Goal: Information Seeking & Learning: Learn about a topic

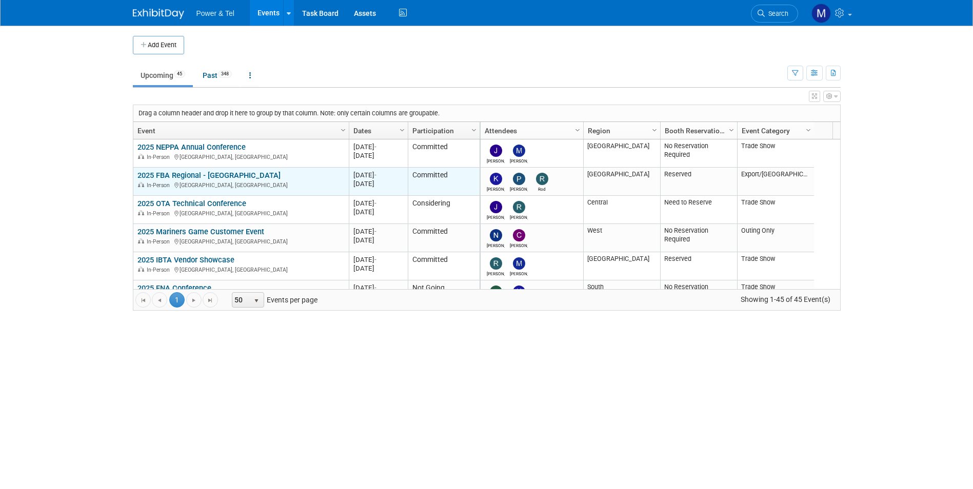
click at [202, 175] on link "2025 FBA Regional - [GEOGRAPHIC_DATA]" at bounding box center [208, 175] width 143 height 9
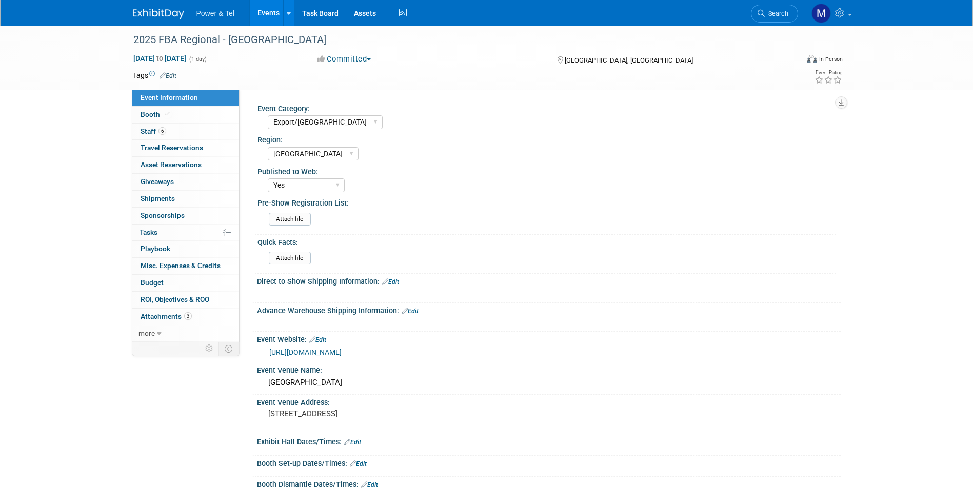
select select "Export/[GEOGRAPHIC_DATA]"
select select "[GEOGRAPHIC_DATA]"
select select "Yes"
click at [193, 133] on link "6 Staff 6" at bounding box center [185, 132] width 107 height 16
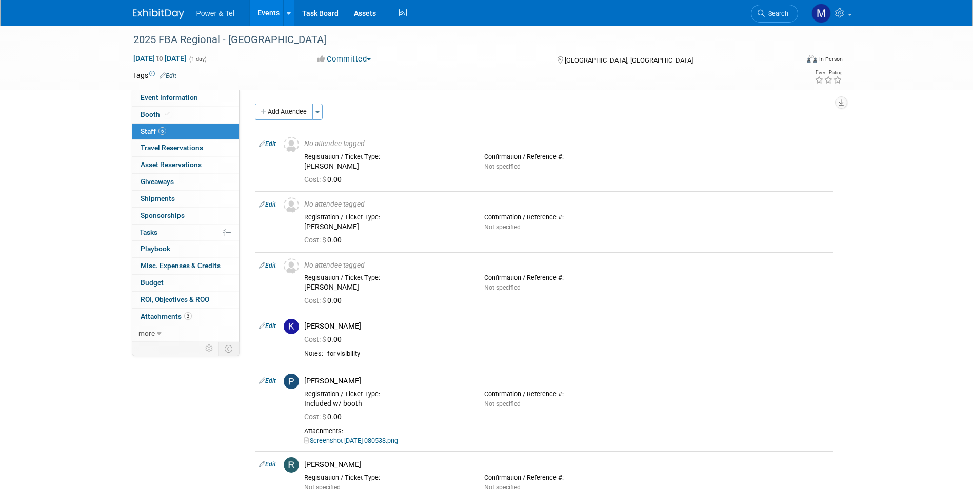
click at [170, 133] on link "6 Staff 6" at bounding box center [185, 132] width 107 height 16
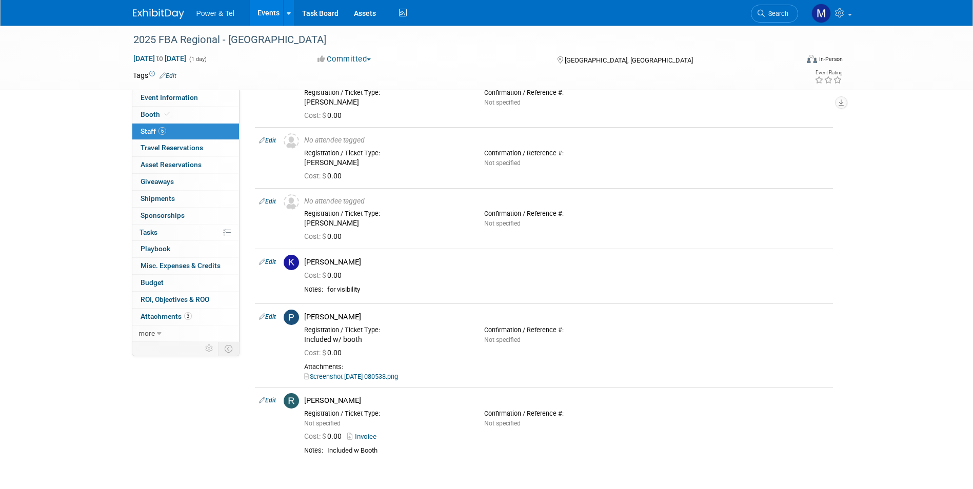
scroll to position [161, 0]
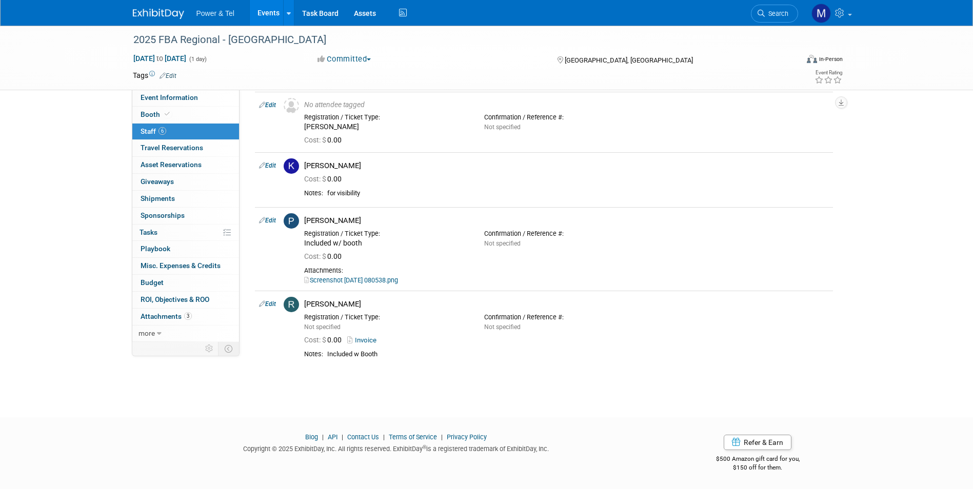
click at [156, 15] on img at bounding box center [158, 14] width 51 height 10
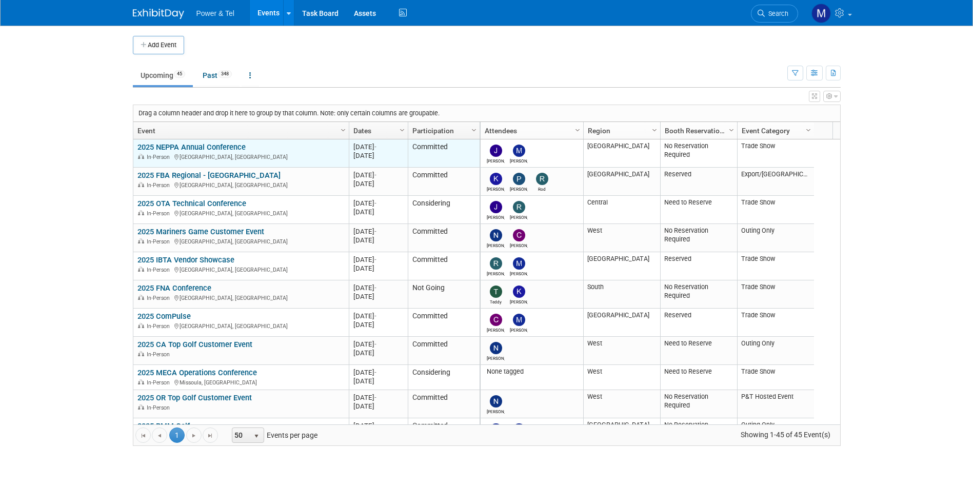
click at [233, 149] on link "2025 NEPPA Annual Conference" at bounding box center [191, 147] width 108 height 9
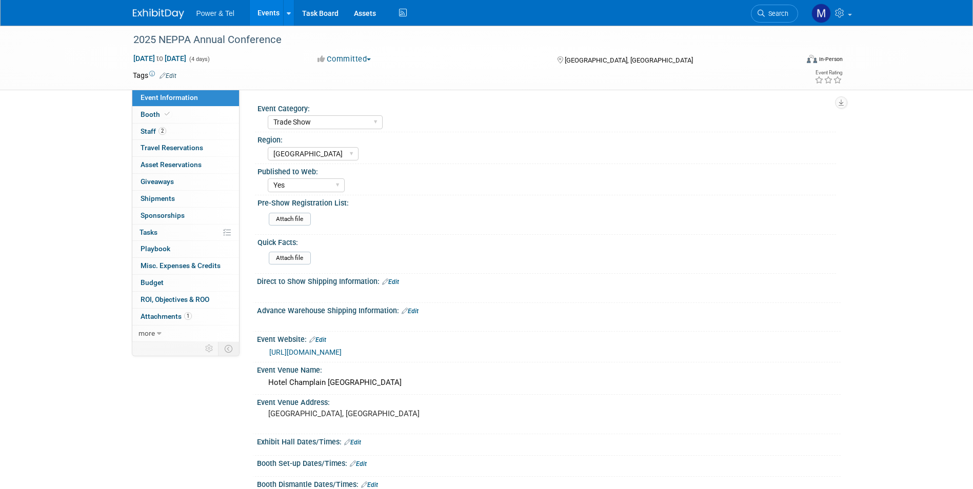
select select "Trade Show"
select select "[GEOGRAPHIC_DATA]"
select select "Yes"
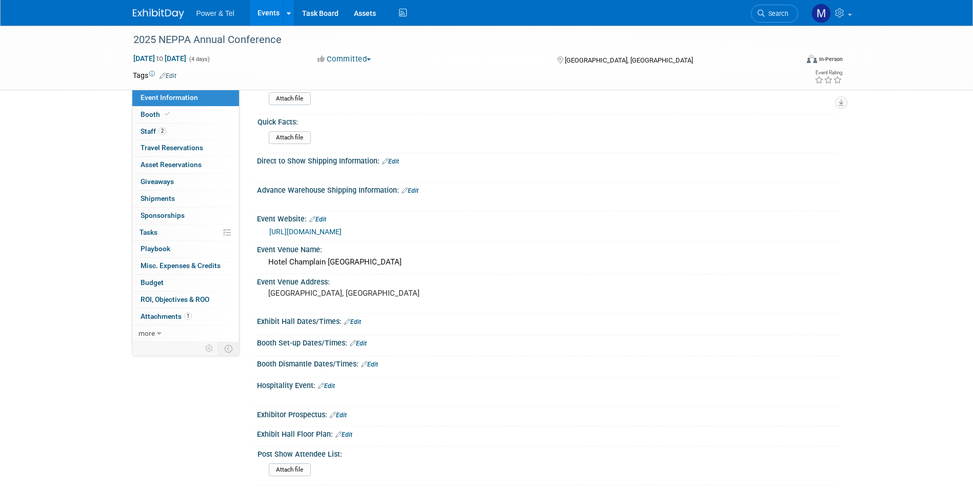
scroll to position [296, 0]
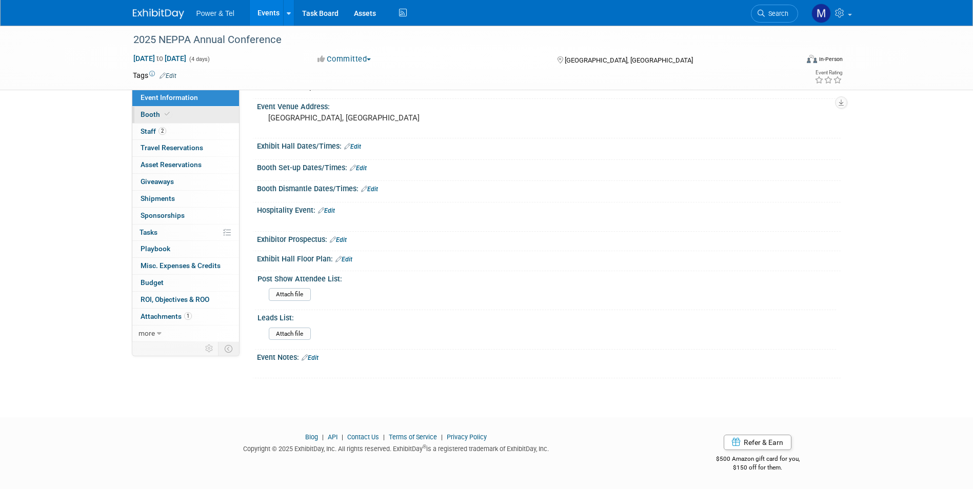
click at [193, 118] on link "Booth" at bounding box center [185, 115] width 107 height 16
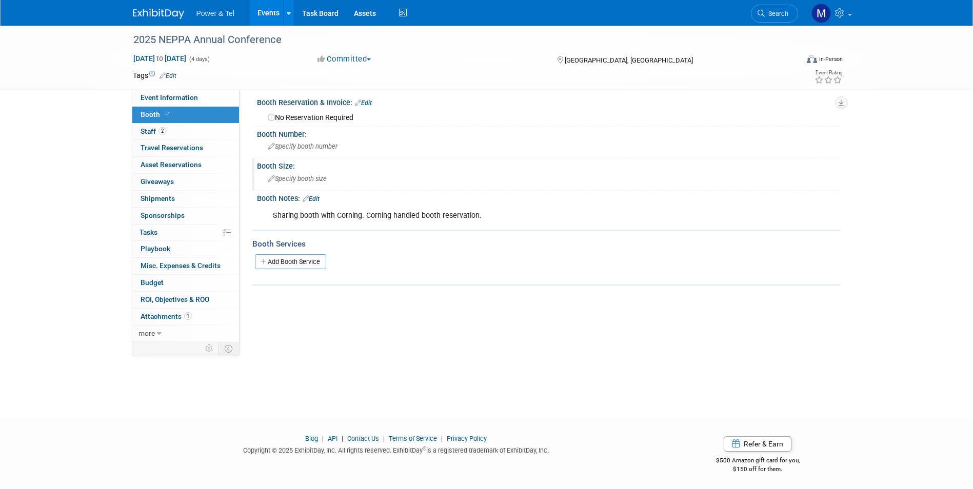
scroll to position [8, 0]
click at [185, 130] on link "2 Staff 2" at bounding box center [185, 132] width 107 height 16
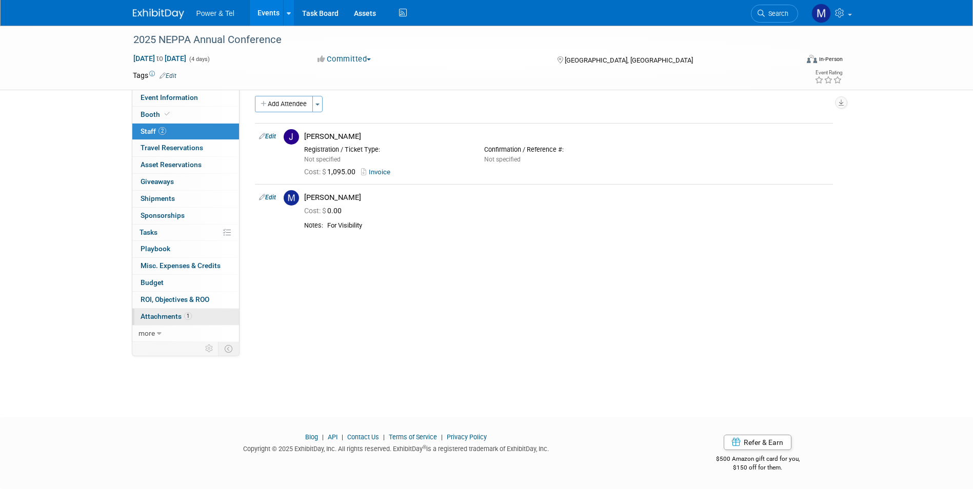
click at [207, 318] on link "1 Attachments 1" at bounding box center [185, 317] width 107 height 16
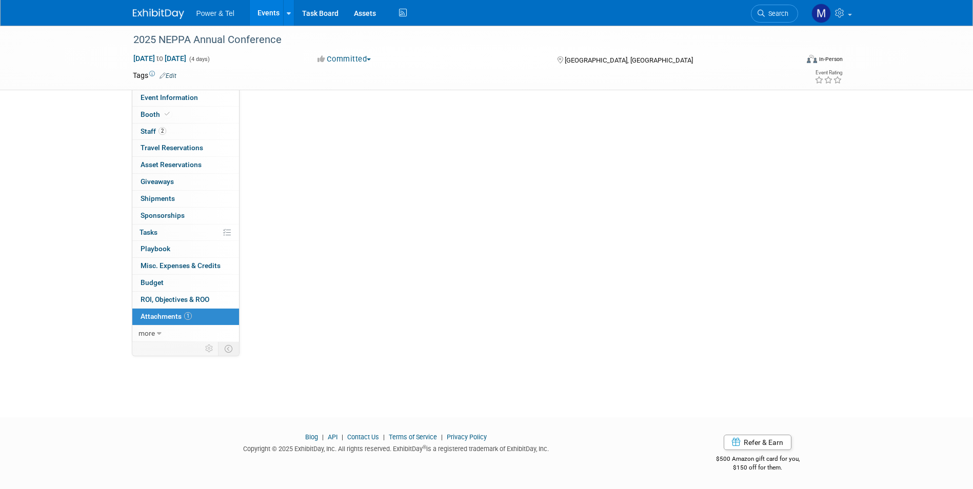
scroll to position [0, 0]
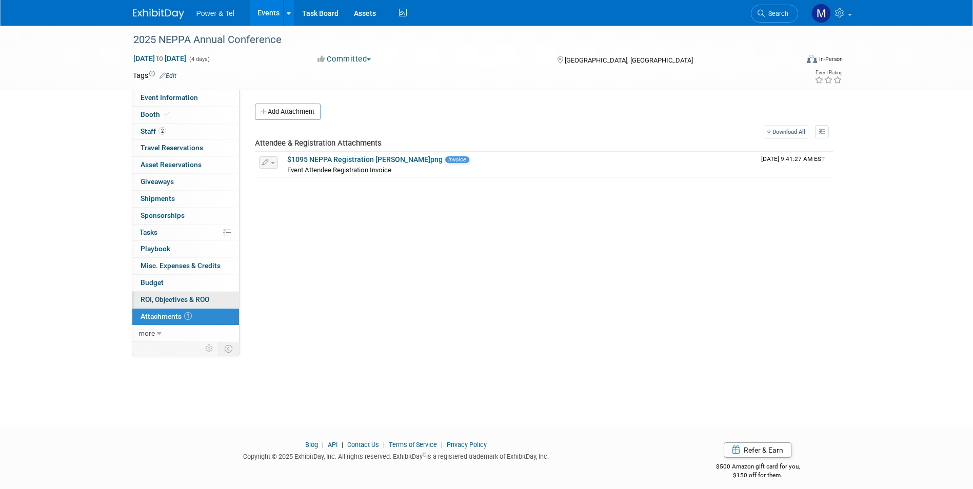
click at [208, 299] on span "ROI, Objectives & ROO 0" at bounding box center [175, 299] width 69 height 8
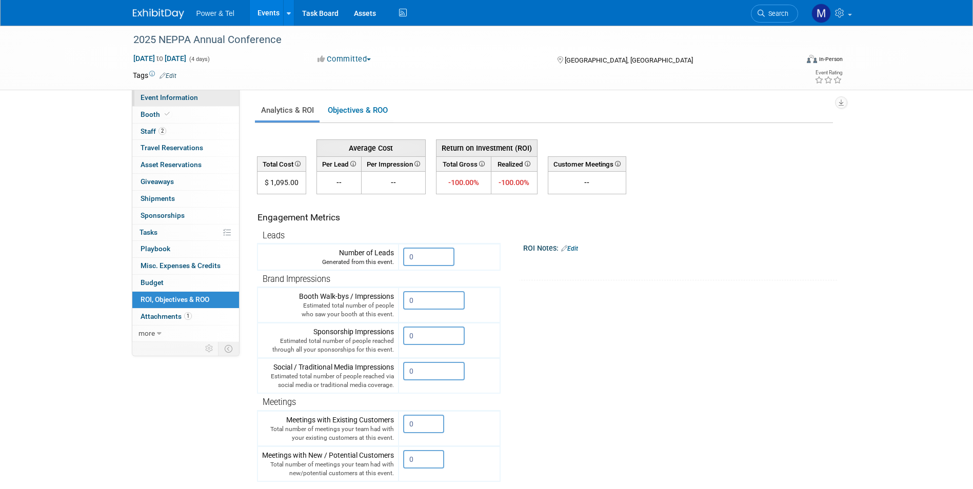
click at [210, 104] on link "Event Information" at bounding box center [185, 98] width 107 height 16
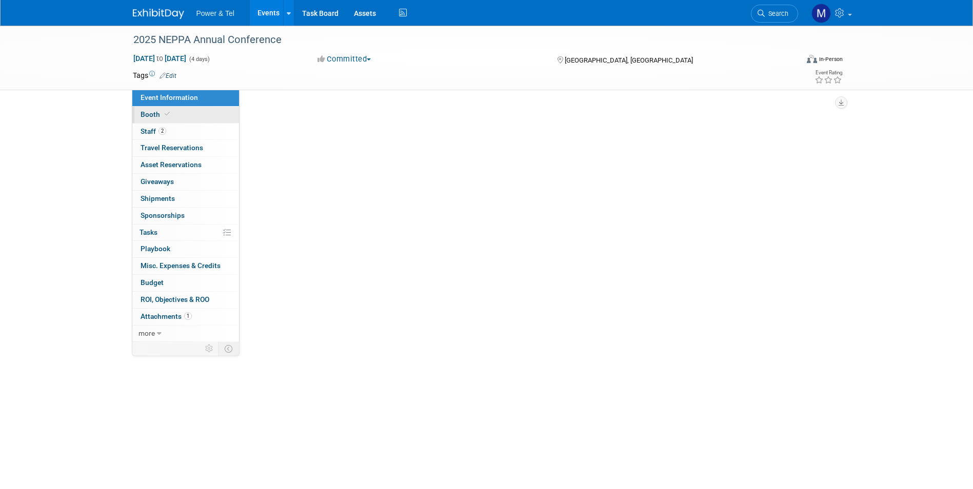
select select "Trade Show"
select select "[GEOGRAPHIC_DATA]"
select select "Yes"
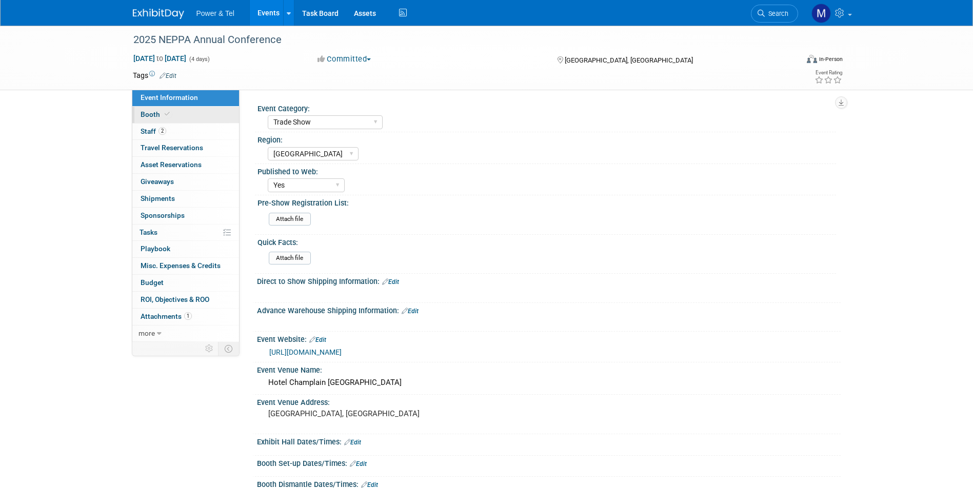
click at [213, 117] on link "Booth" at bounding box center [185, 115] width 107 height 16
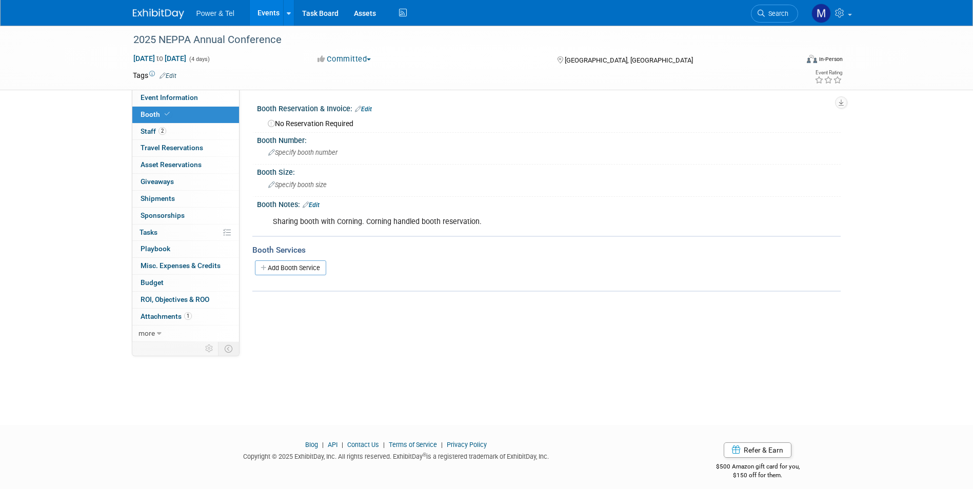
click at [262, 14] on link "Events" at bounding box center [268, 13] width 37 height 26
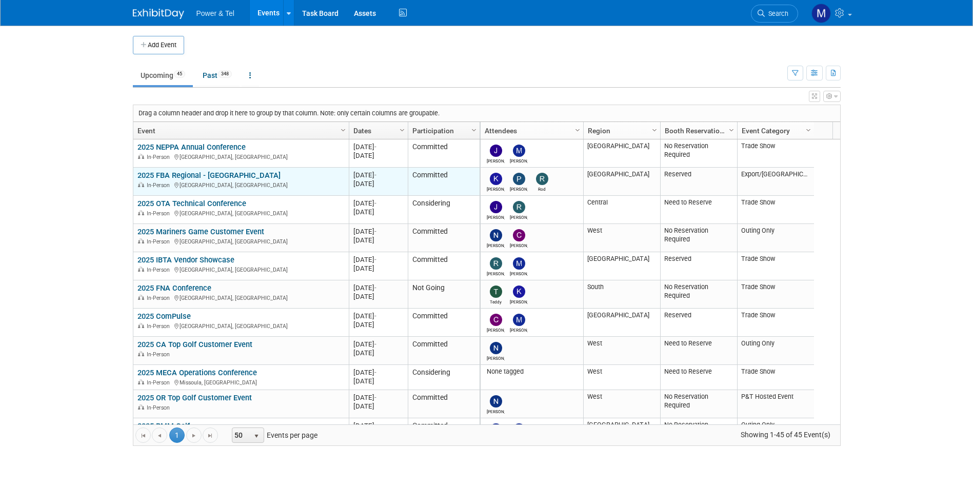
click at [230, 173] on link "2025 FBA Regional - [GEOGRAPHIC_DATA]" at bounding box center [208, 175] width 143 height 9
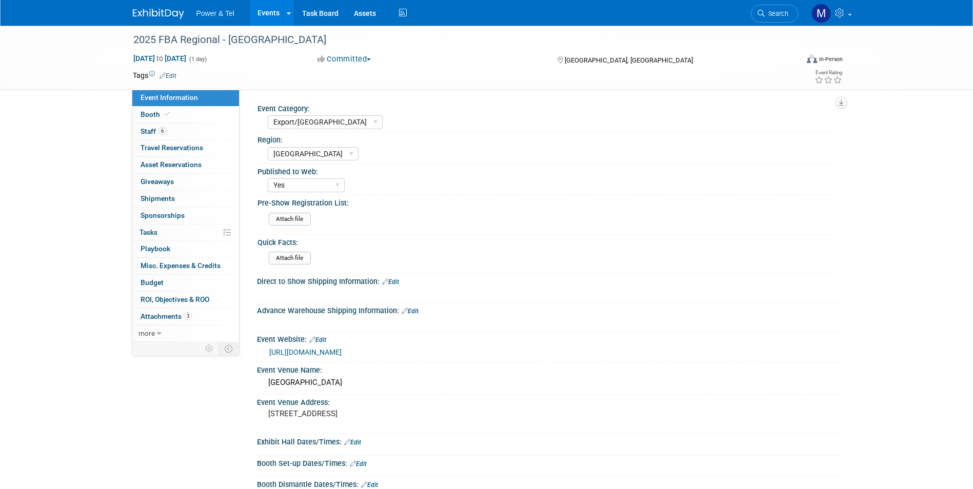
select select "Export/[GEOGRAPHIC_DATA]"
select select "[GEOGRAPHIC_DATA]"
select select "Yes"
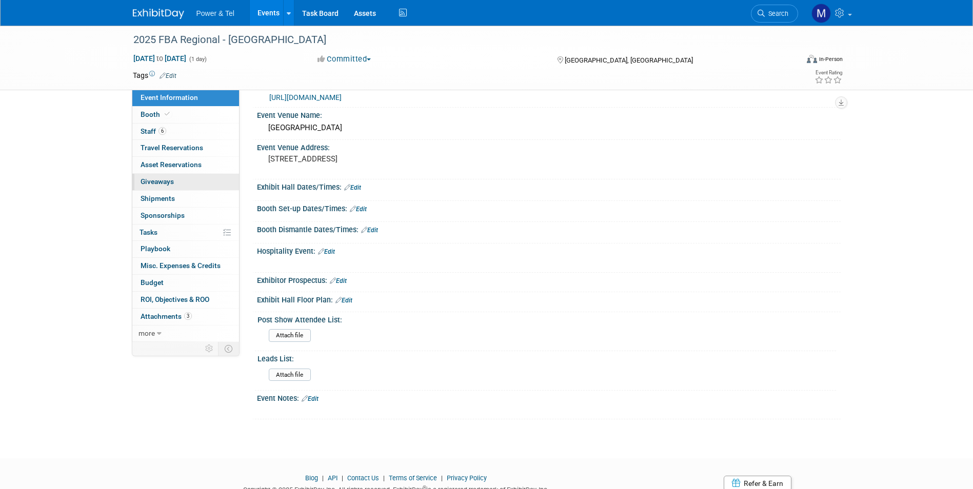
scroll to position [296, 0]
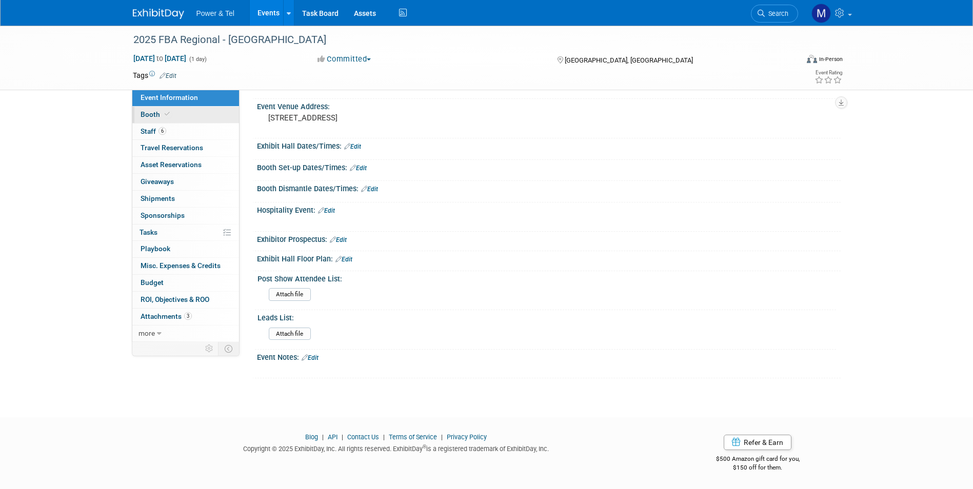
click at [164, 117] on span at bounding box center [167, 114] width 9 height 8
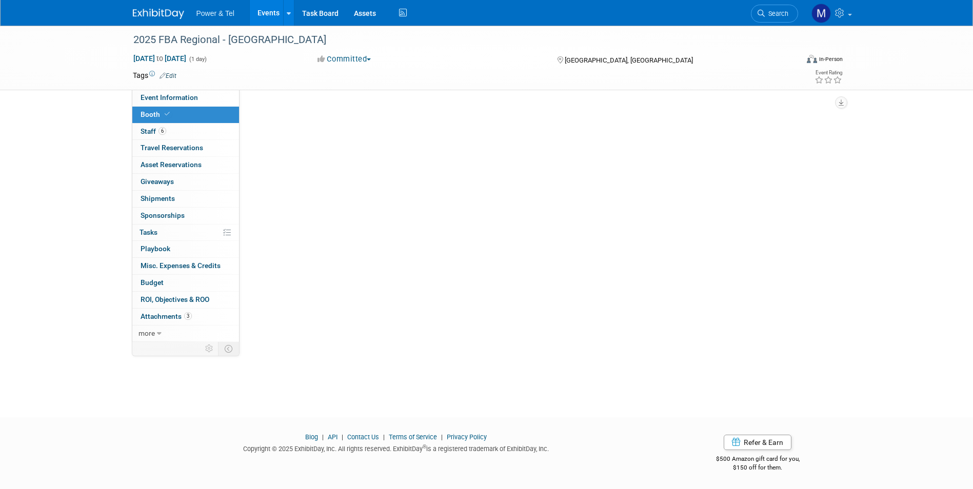
scroll to position [0, 0]
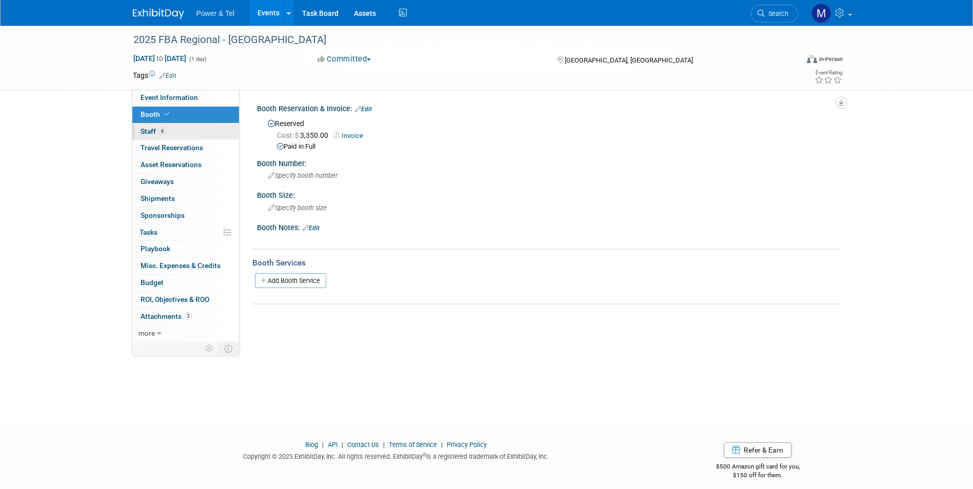
click at [166, 130] on link "6 Staff 6" at bounding box center [185, 132] width 107 height 16
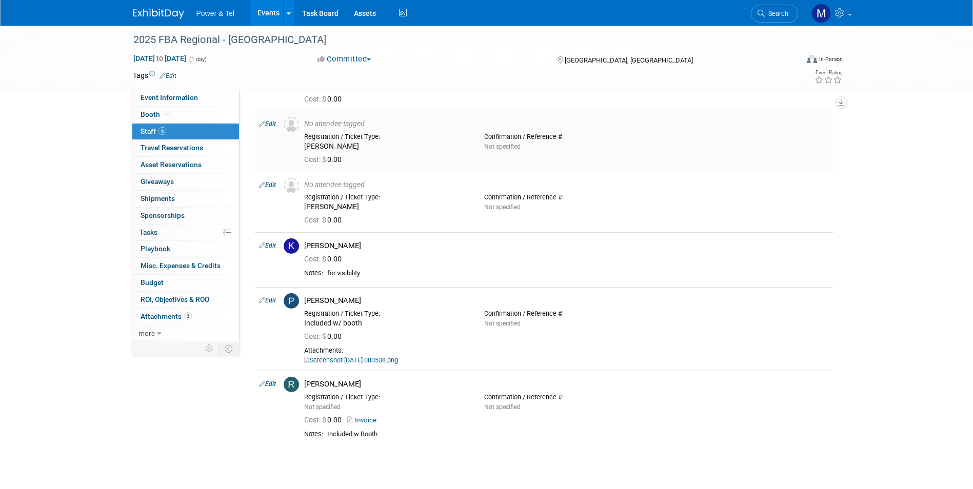
scroll to position [161, 0]
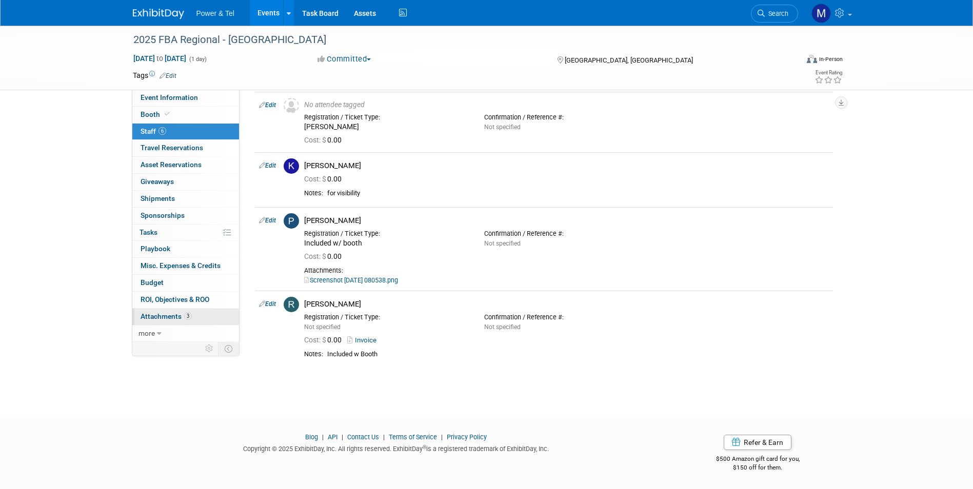
click at [198, 323] on link "3 Attachments 3" at bounding box center [185, 317] width 107 height 16
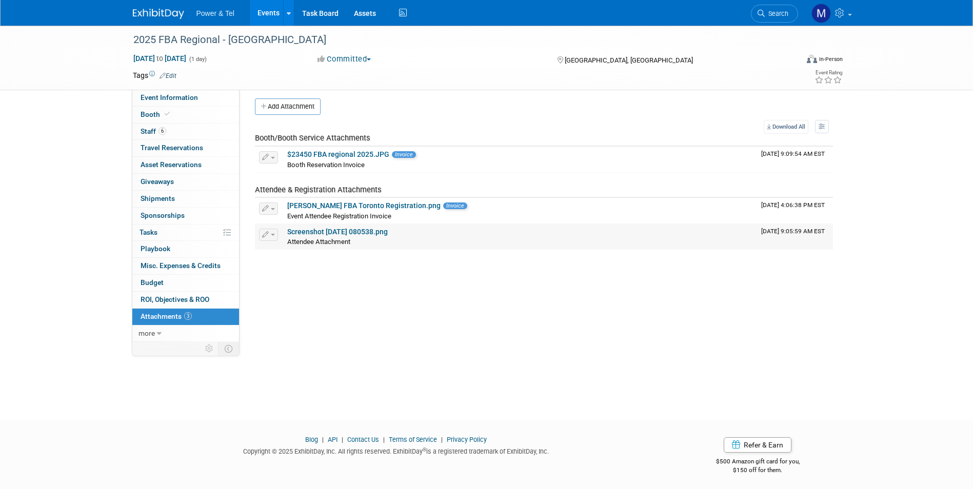
scroll to position [8, 0]
click at [261, 7] on link "Events" at bounding box center [268, 13] width 37 height 26
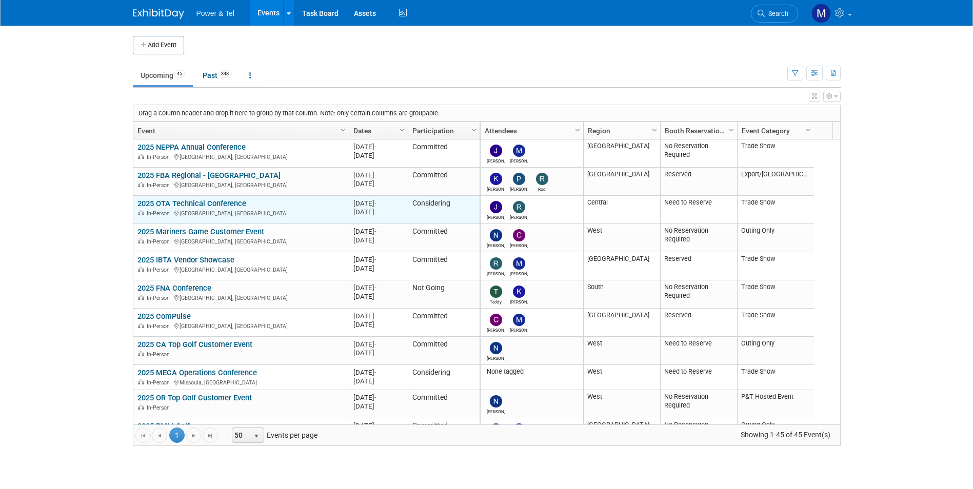
click at [241, 209] on div "In-Person [GEOGRAPHIC_DATA], [GEOGRAPHIC_DATA]" at bounding box center [240, 213] width 207 height 9
click at [230, 204] on link "2025 OTA Technical Conference" at bounding box center [191, 203] width 109 height 9
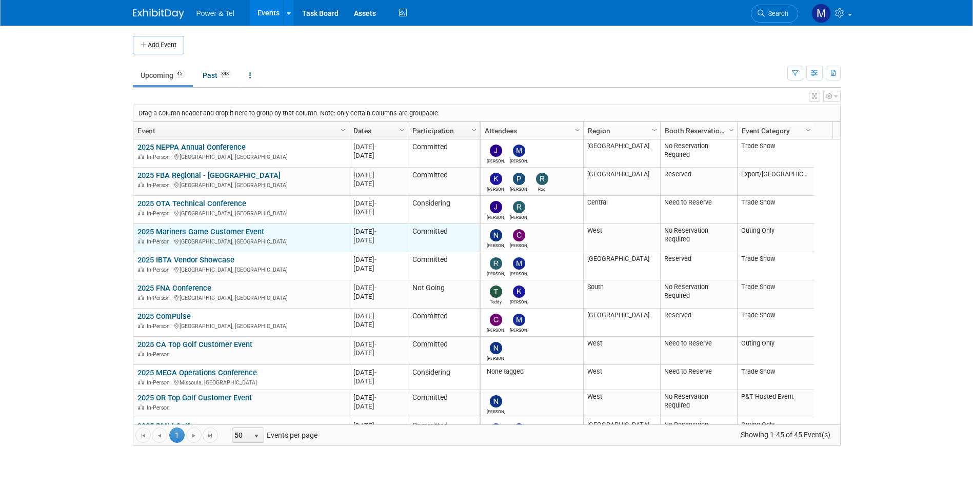
click at [255, 231] on link "2025 Mariners Game Customer Event" at bounding box center [200, 231] width 127 height 9
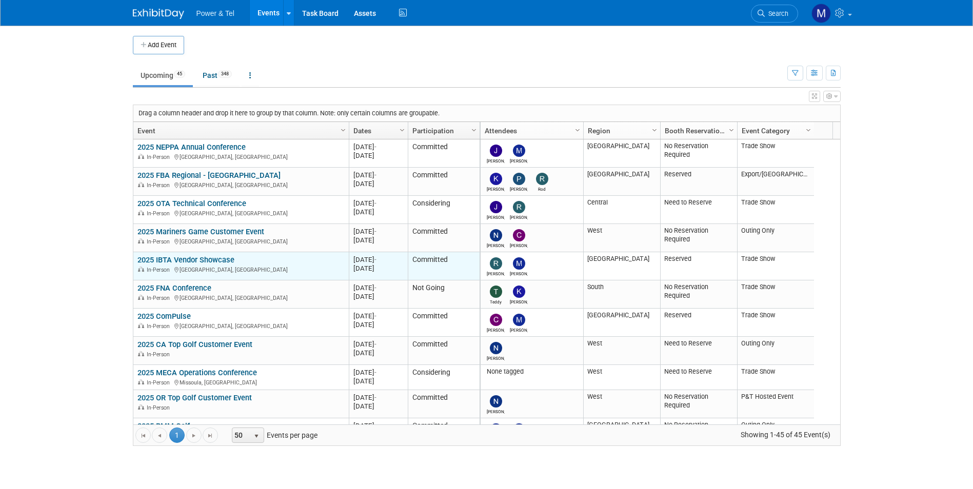
click at [222, 263] on link "2025 IBTA Vendor Showcase" at bounding box center [185, 259] width 97 height 9
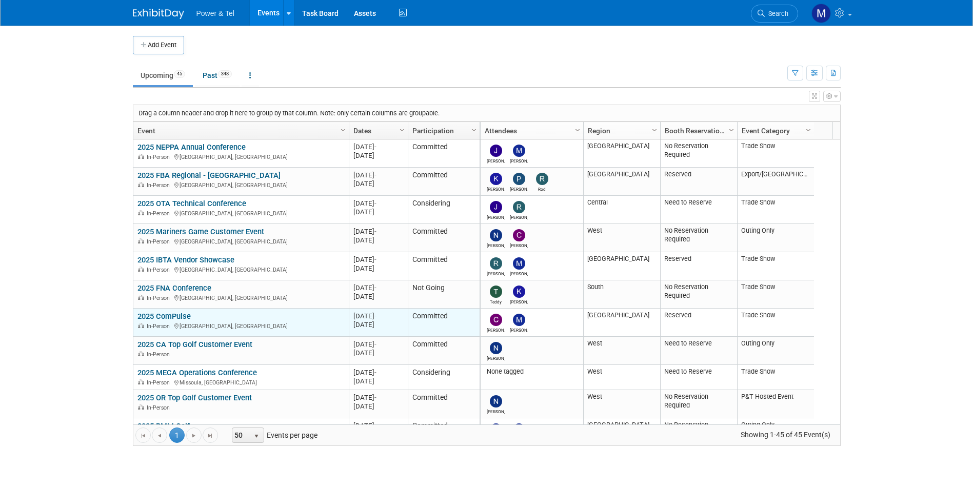
click at [179, 315] on link "2025 ComPulse" at bounding box center [163, 316] width 53 height 9
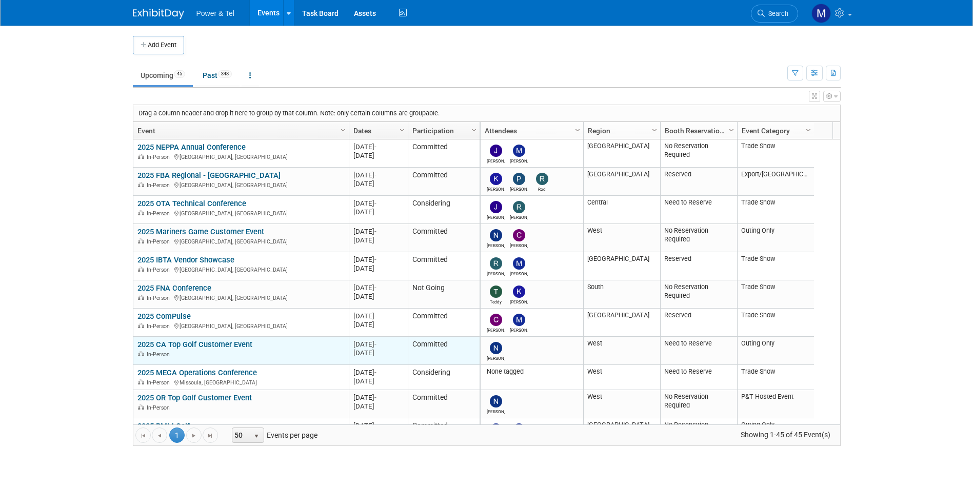
scroll to position [62, 0]
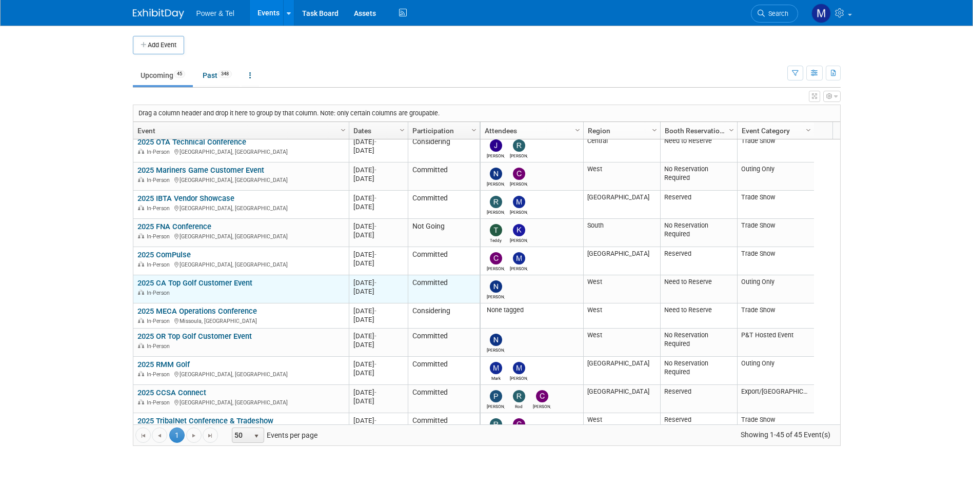
click at [246, 279] on link "2025 CA Top Golf Customer Event" at bounding box center [194, 283] width 115 height 9
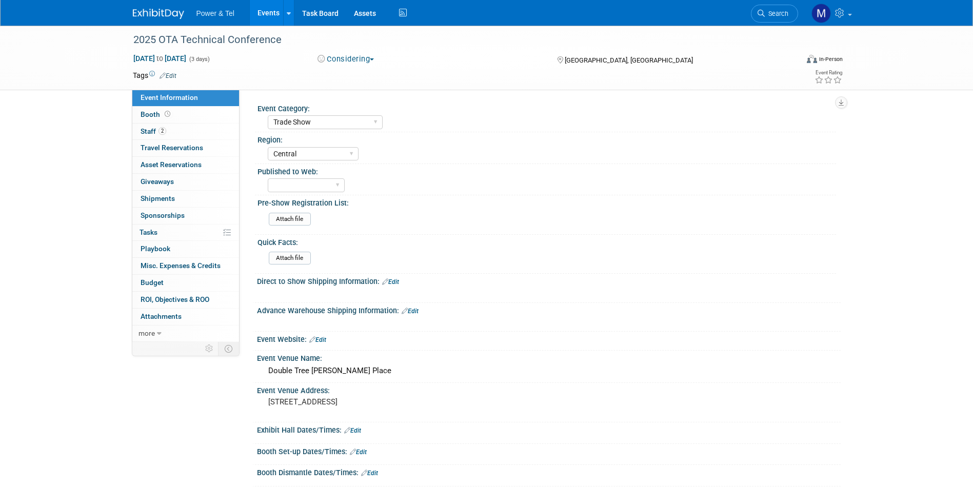
select select "Trade Show"
select select "Central"
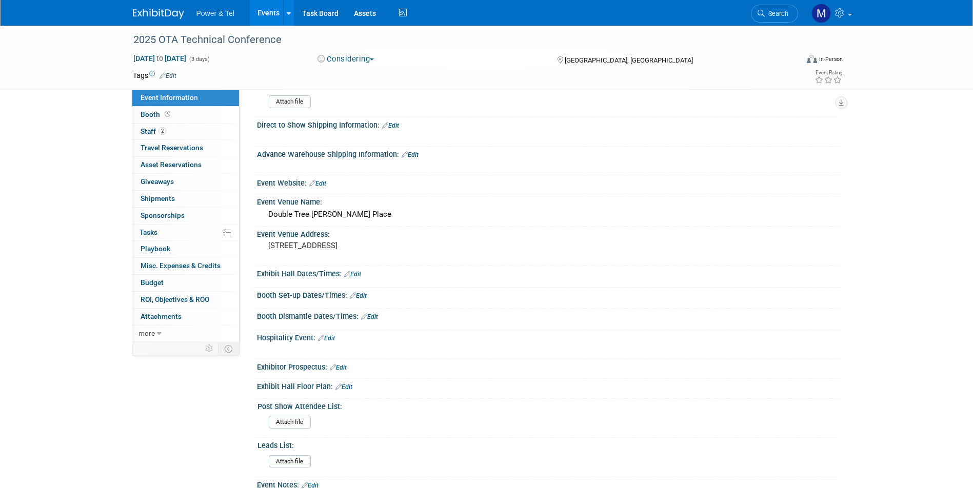
scroll to position [256, 0]
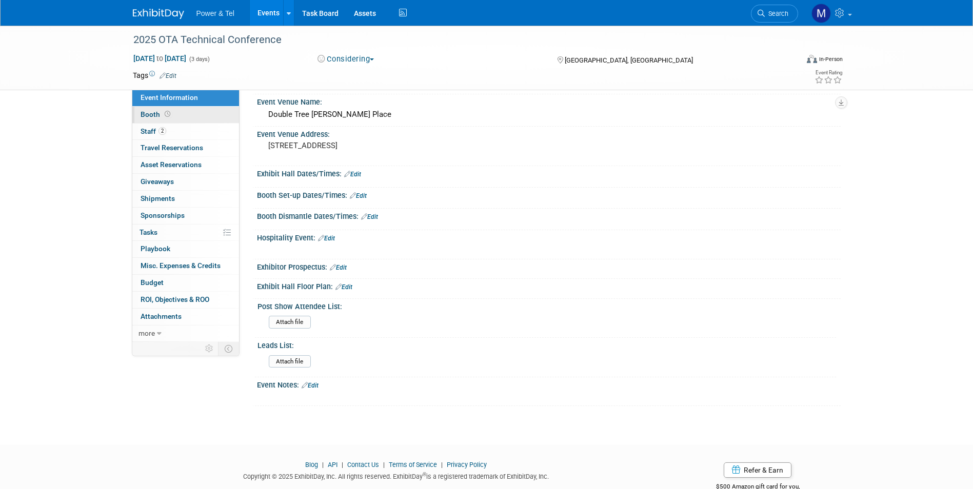
click at [155, 120] on link "Booth" at bounding box center [185, 115] width 107 height 16
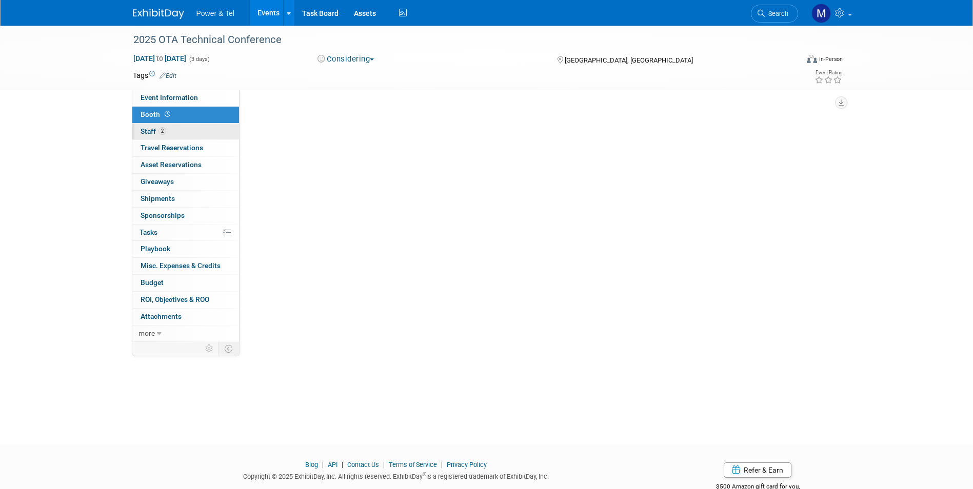
scroll to position [0, 0]
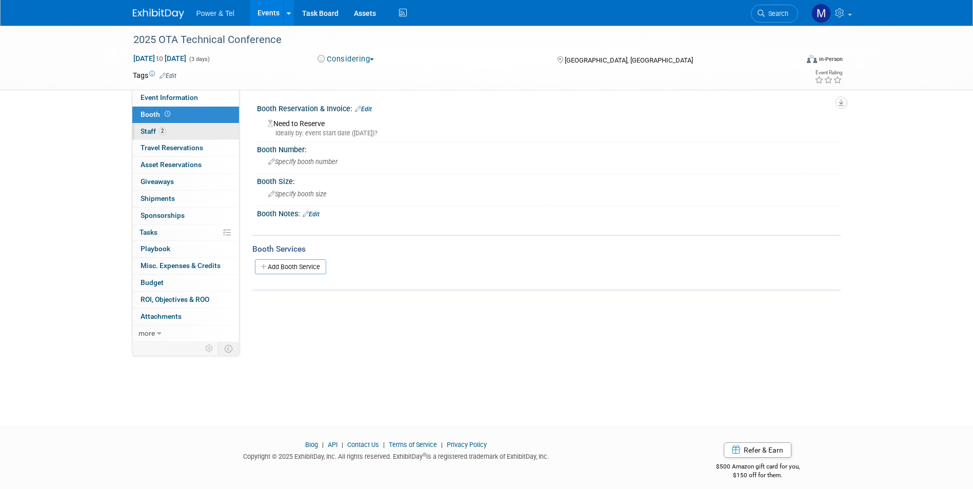
click at [161, 133] on span "2" at bounding box center [162, 131] width 8 height 8
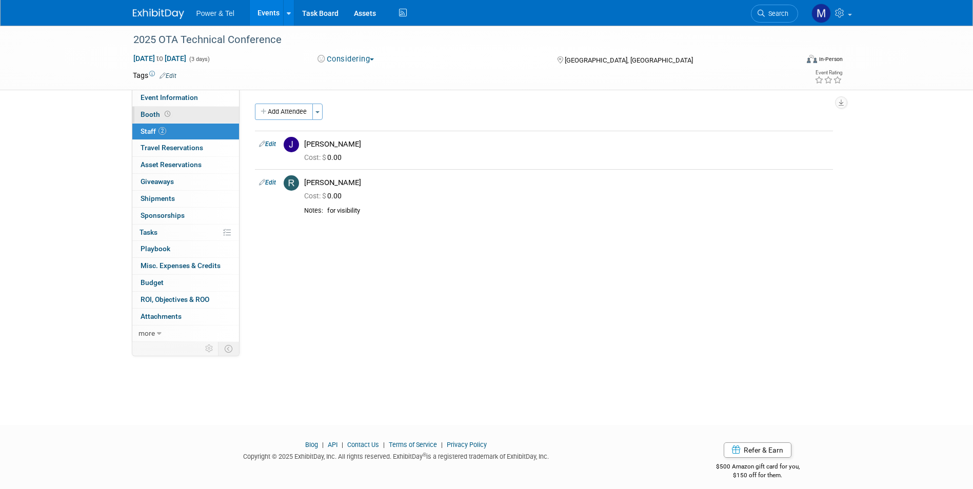
click at [192, 111] on link "Booth" at bounding box center [185, 115] width 107 height 16
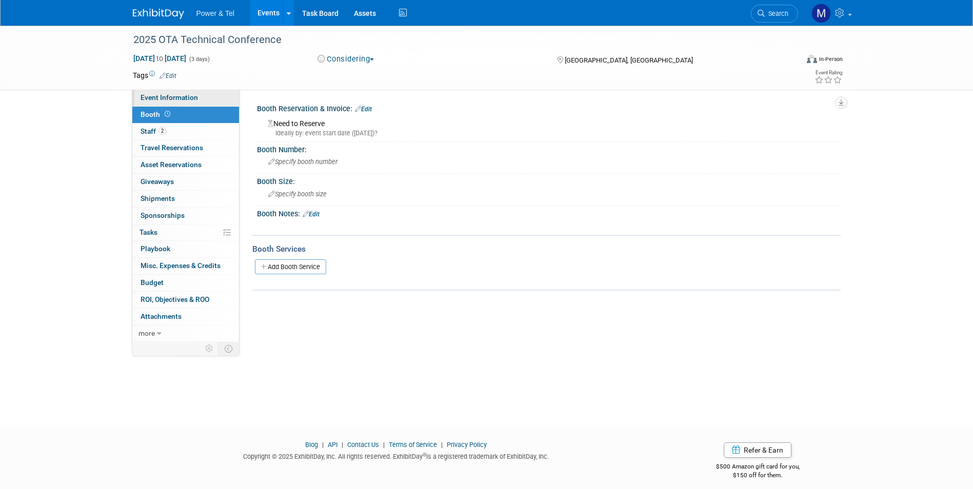
click at [193, 101] on span "Event Information" at bounding box center [169, 97] width 57 height 8
select select "Trade Show"
select select "Central"
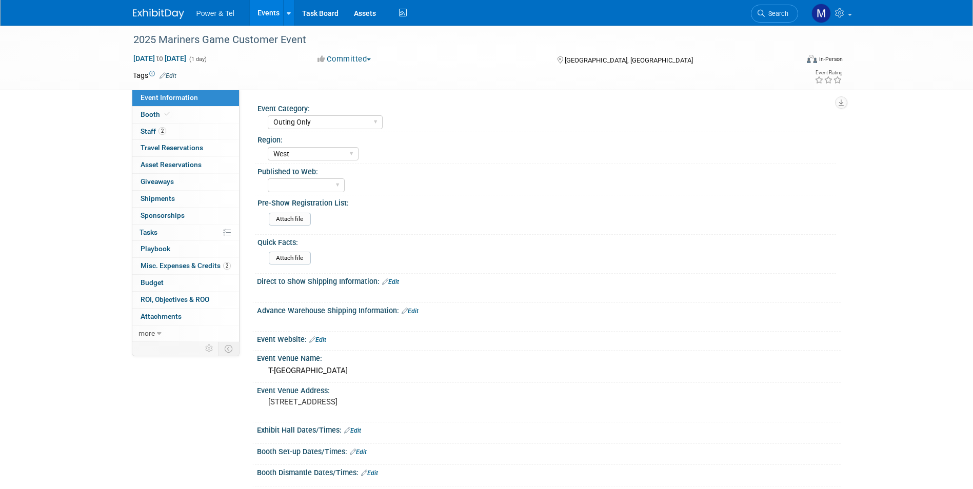
select select "Outing Only"
select select "West"
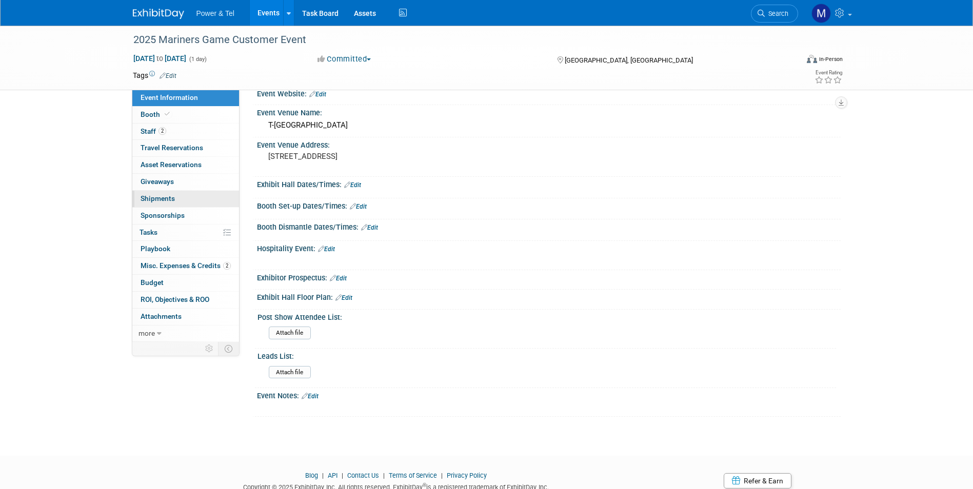
scroll to position [284, 0]
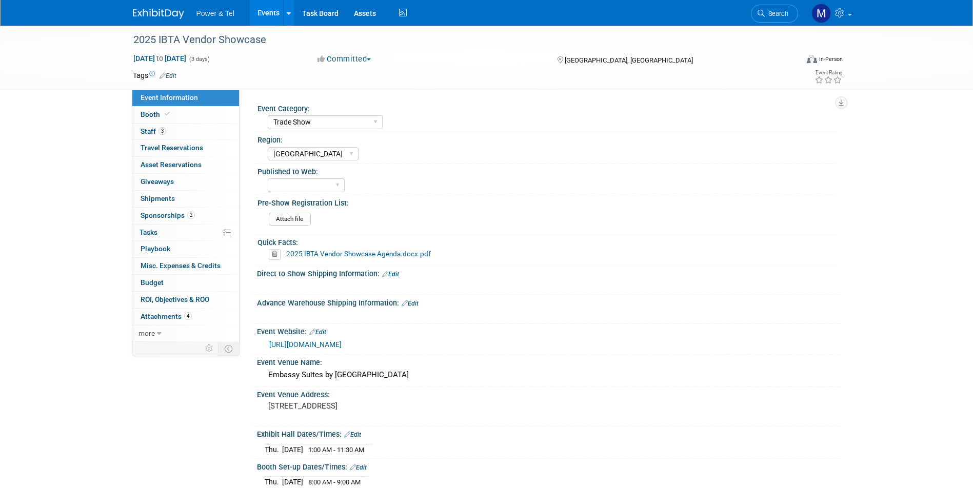
select select "Trade Show"
select select "[GEOGRAPHIC_DATA]"
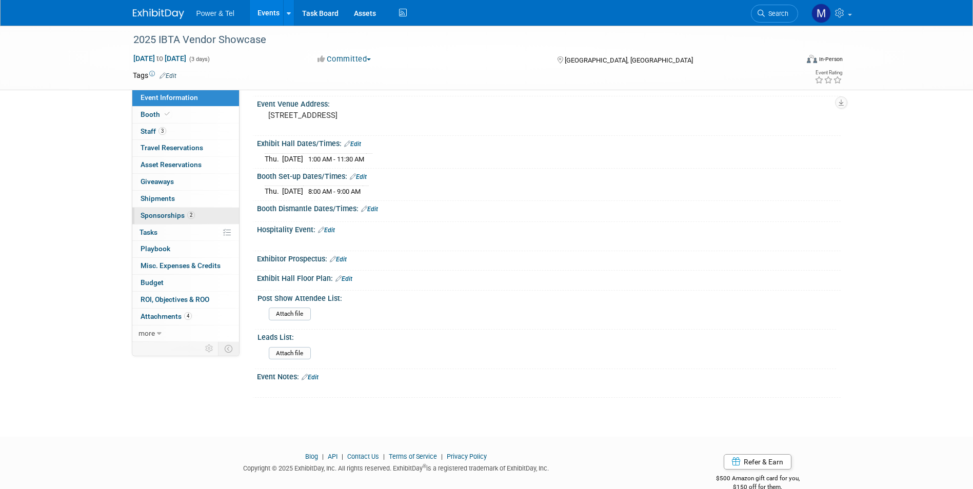
scroll to position [308, 0]
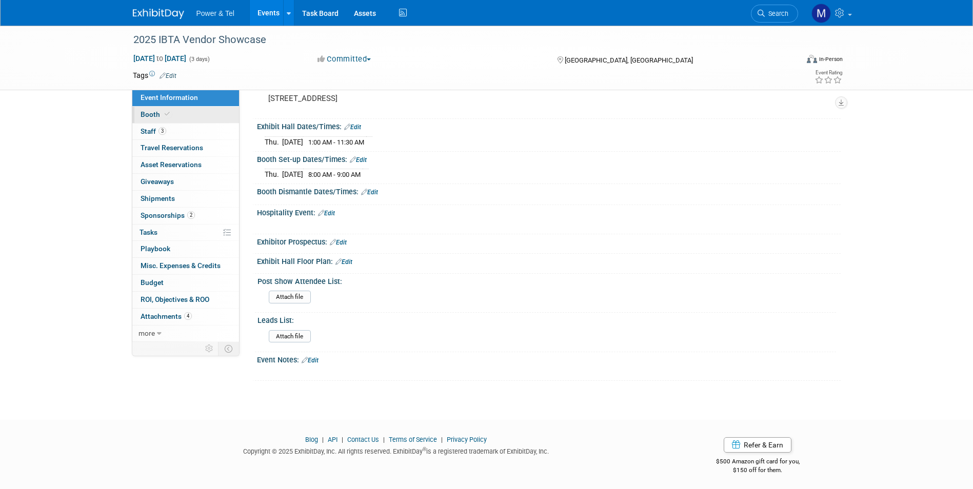
click at [201, 113] on link "Booth" at bounding box center [185, 115] width 107 height 16
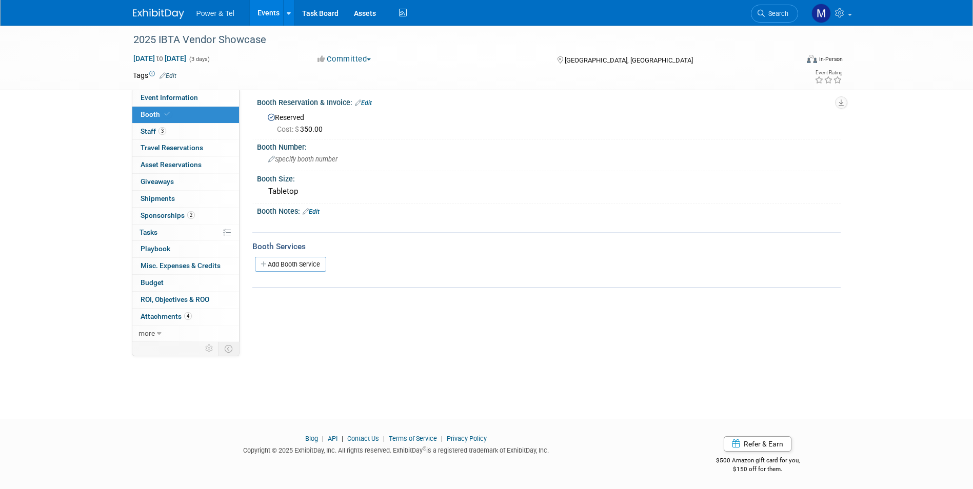
scroll to position [8, 0]
click at [206, 134] on link "3 Staff 3" at bounding box center [185, 132] width 107 height 16
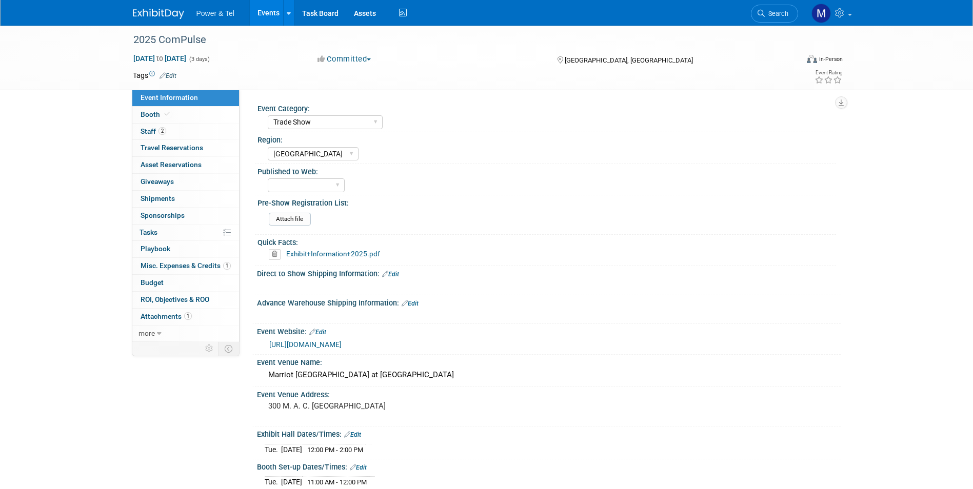
select select "Trade Show"
select select "[GEOGRAPHIC_DATA]"
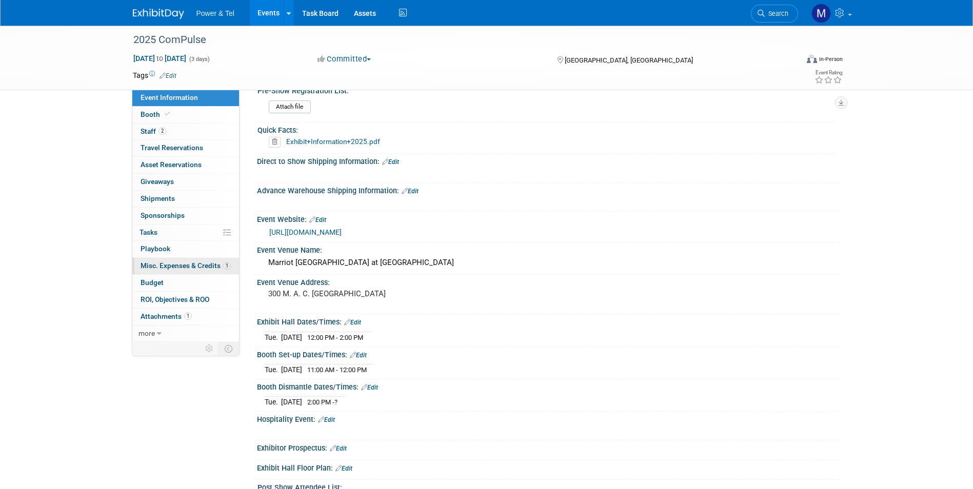
scroll to position [51, 0]
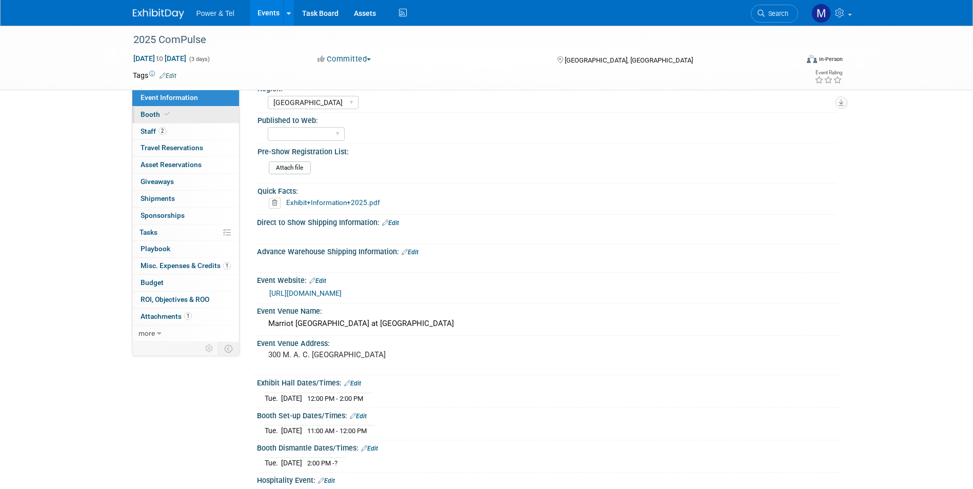
click at [137, 112] on link "Booth" at bounding box center [185, 115] width 107 height 16
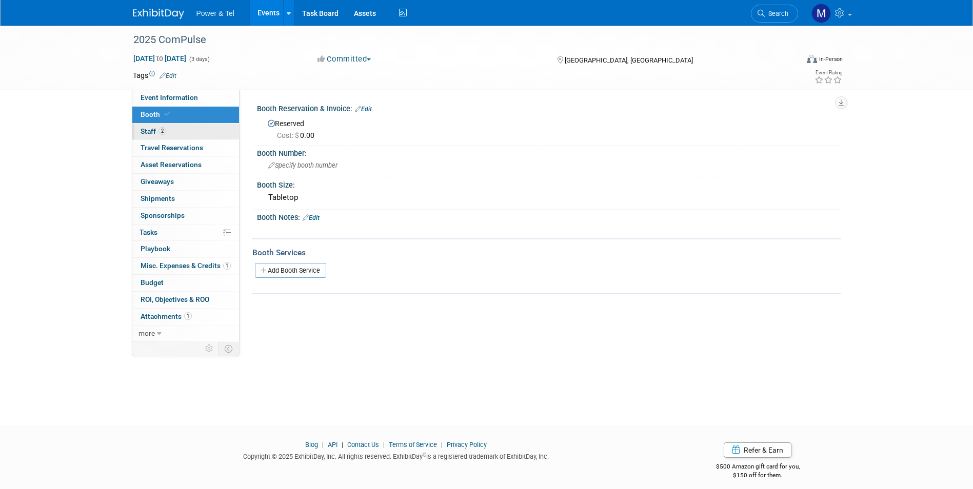
click at [147, 129] on span "Staff 2" at bounding box center [154, 131] width 26 height 8
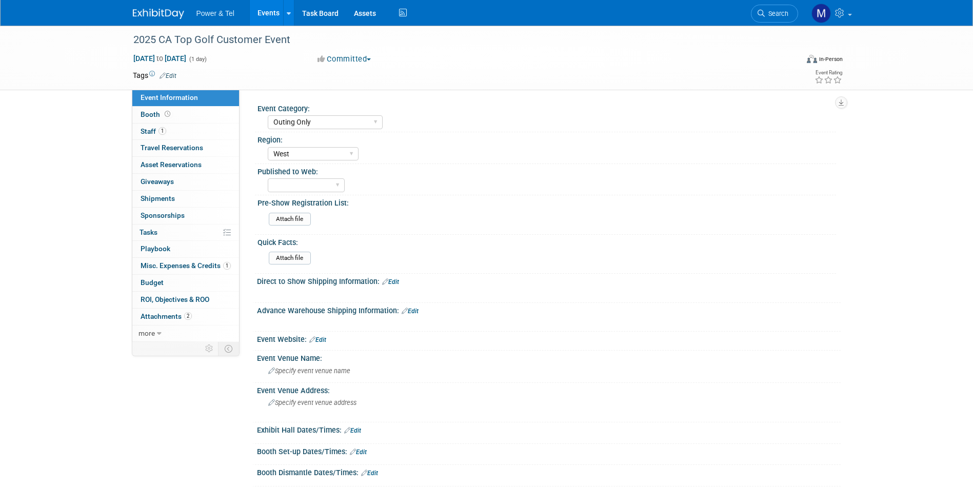
select select "Outing Only"
select select "West"
click at [216, 120] on link "Booth" at bounding box center [185, 115] width 107 height 16
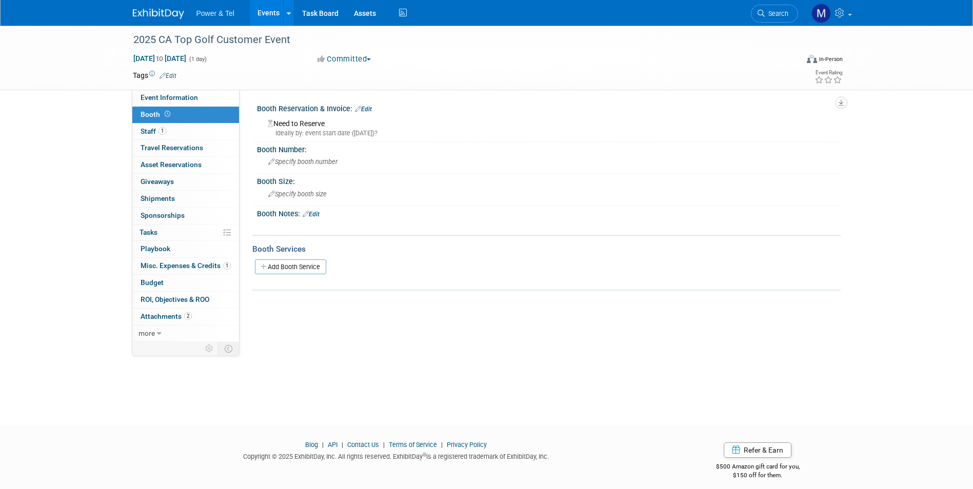
click at [305, 125] on div "Need to Reserve Ideally by: event start date ([DATE])?" at bounding box center [549, 127] width 568 height 22
click at [365, 110] on link "Edit" at bounding box center [363, 109] width 17 height 7
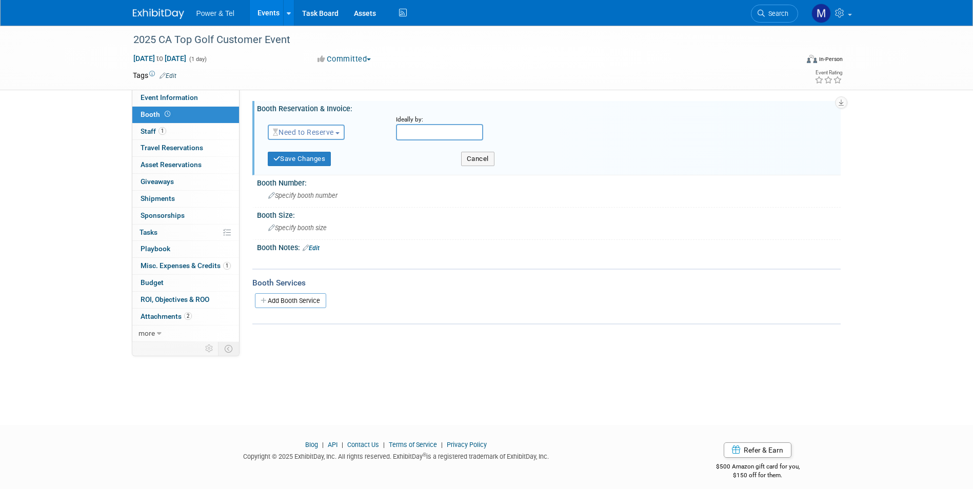
click at [301, 131] on span "Need to Reserve" at bounding box center [303, 132] width 61 height 8
click at [325, 177] on link "No Reservation Required" at bounding box center [323, 178] width 110 height 14
click at [331, 160] on button "Save Changes" at bounding box center [300, 159] width 64 height 14
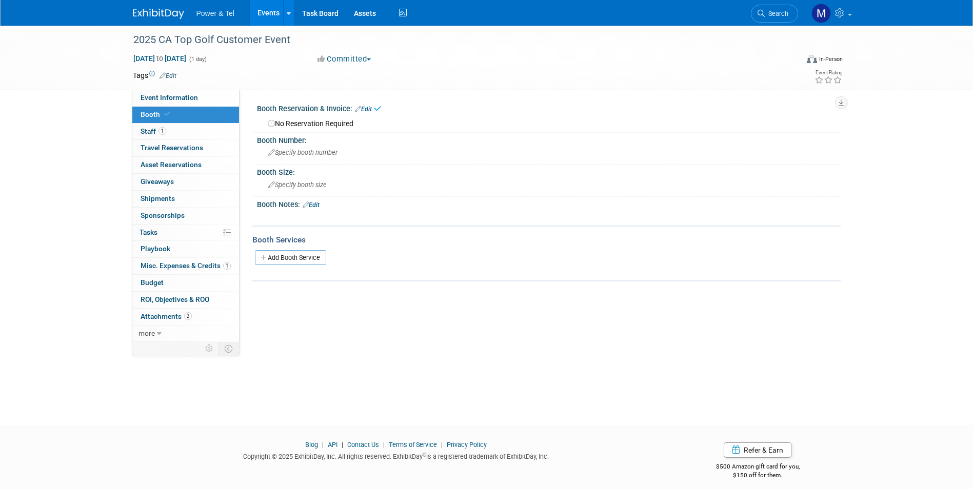
click at [157, 23] on div "Power & Tel Events Add Event Bulk Upload Events Shareable Event Boards Recently…" at bounding box center [487, 13] width 708 height 26
click at [157, 22] on div "Power & Tel Events Add Event Bulk Upload Events Shareable Event Boards Recently…" at bounding box center [487, 13] width 708 height 26
click at [178, 19] on img at bounding box center [158, 14] width 51 height 10
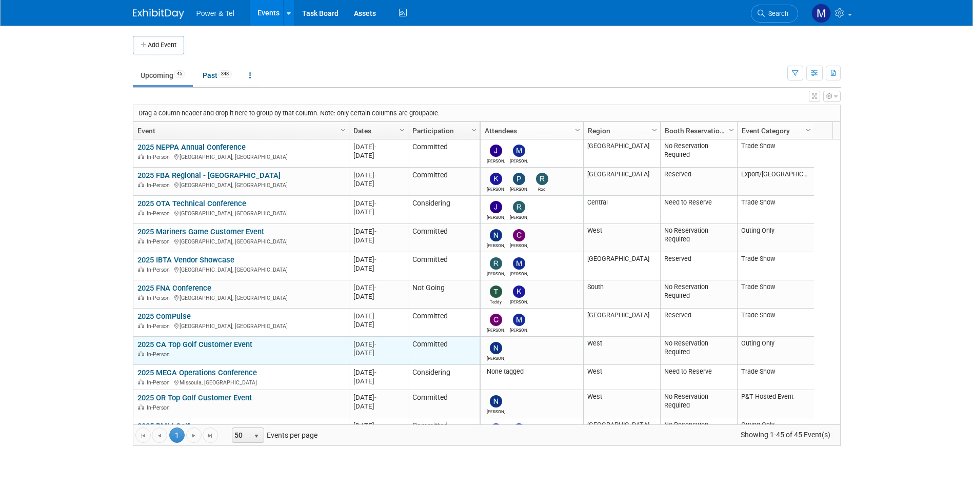
scroll to position [62, 0]
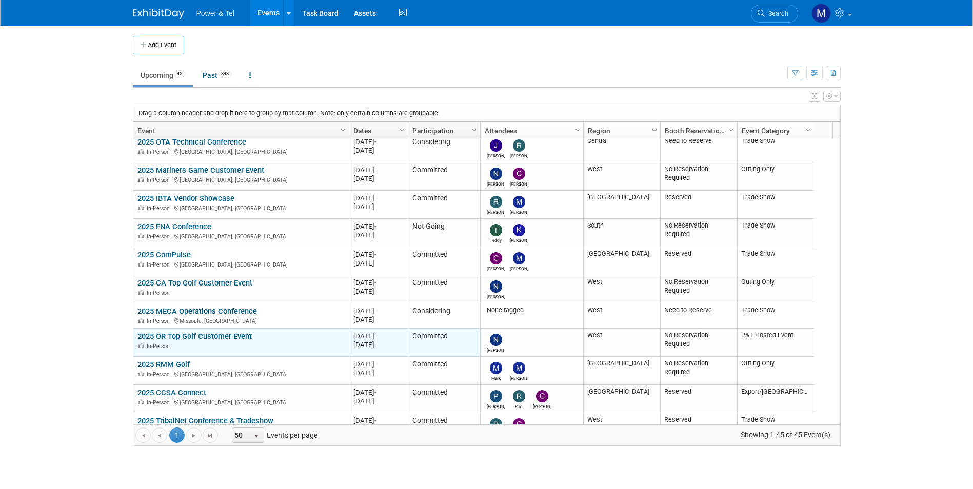
click at [214, 332] on link "2025 OR Top Golf Customer Event" at bounding box center [194, 336] width 114 height 9
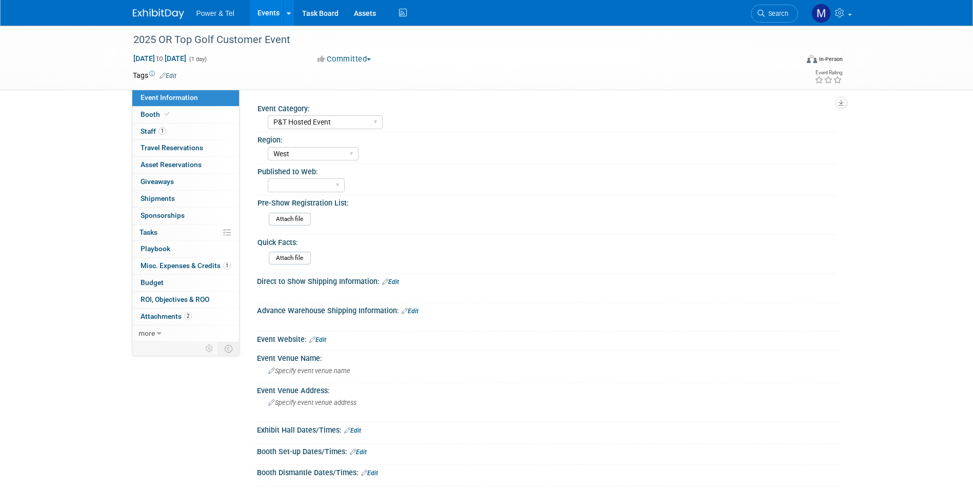
select select "P&T Hosted Event"
select select "West"
drag, startPoint x: 338, startPoint y: 118, endPoint x: 353, endPoint y: 158, distance: 42.9
click at [340, 119] on select "Trade Show P&T Hosted Event Export/Canada Outing Only" at bounding box center [325, 122] width 115 height 14
select select "Outing Only"
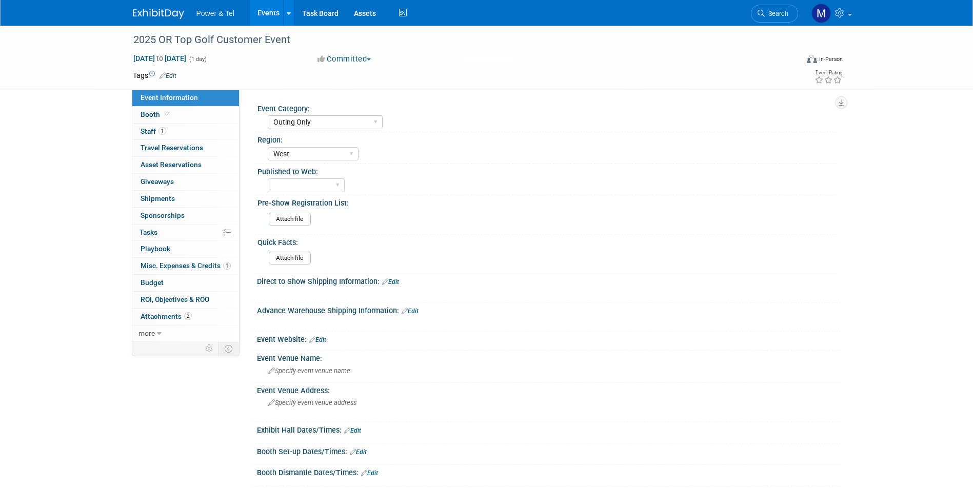
click at [268, 115] on select "Trade Show P&T Hosted Event Export/Canada Outing Only" at bounding box center [325, 122] width 115 height 14
click at [150, 14] on img at bounding box center [158, 14] width 51 height 10
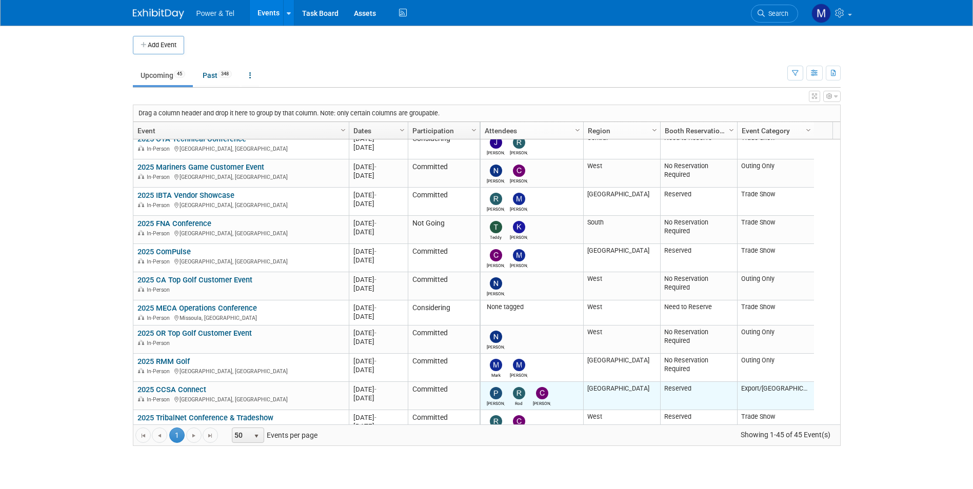
scroll to position [154, 0]
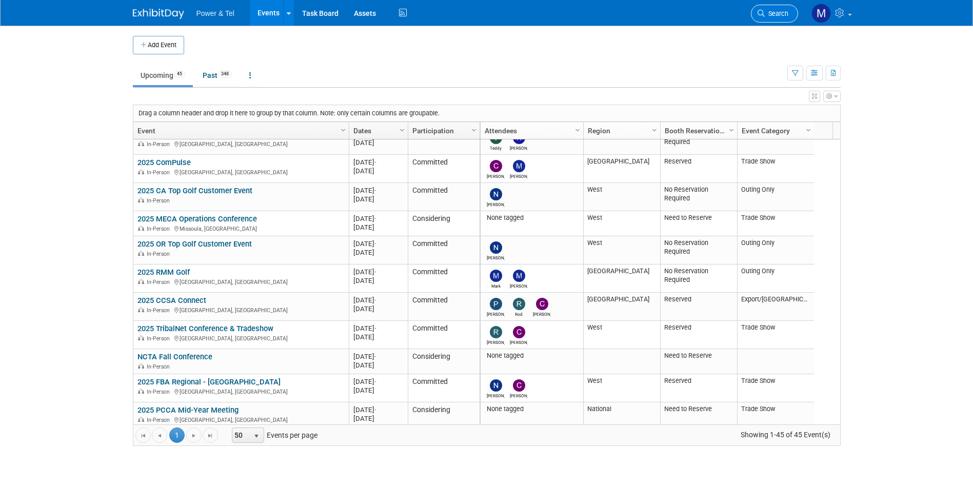
click at [773, 13] on span "Search" at bounding box center [777, 14] width 24 height 8
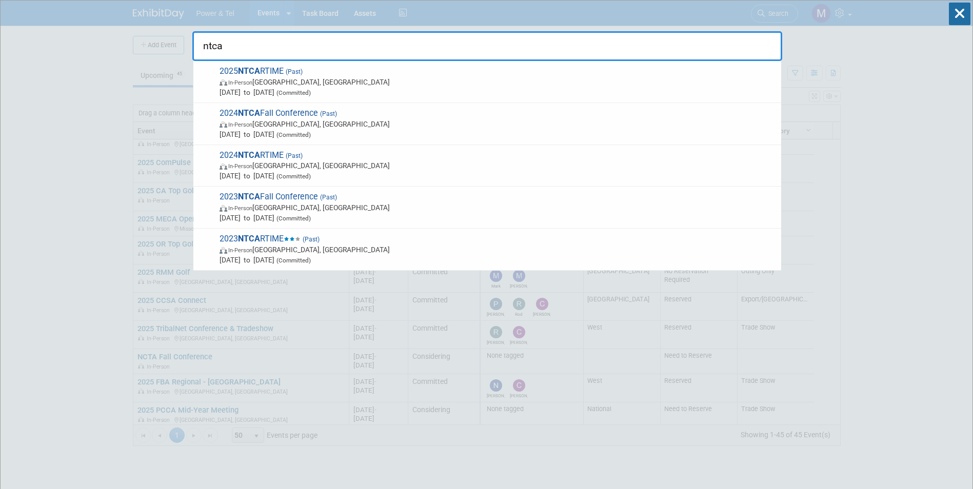
type input "ntca"
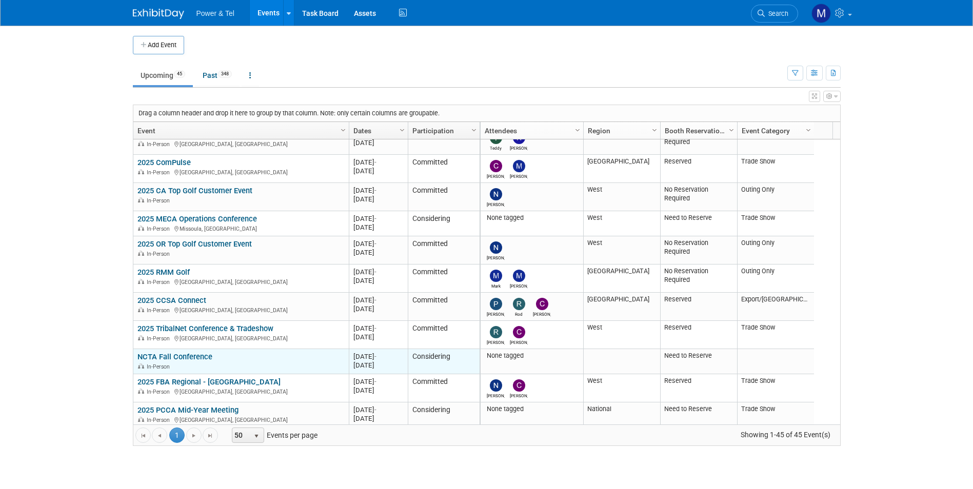
click at [194, 352] on link "NCTA Fall Conference" at bounding box center [174, 356] width 75 height 9
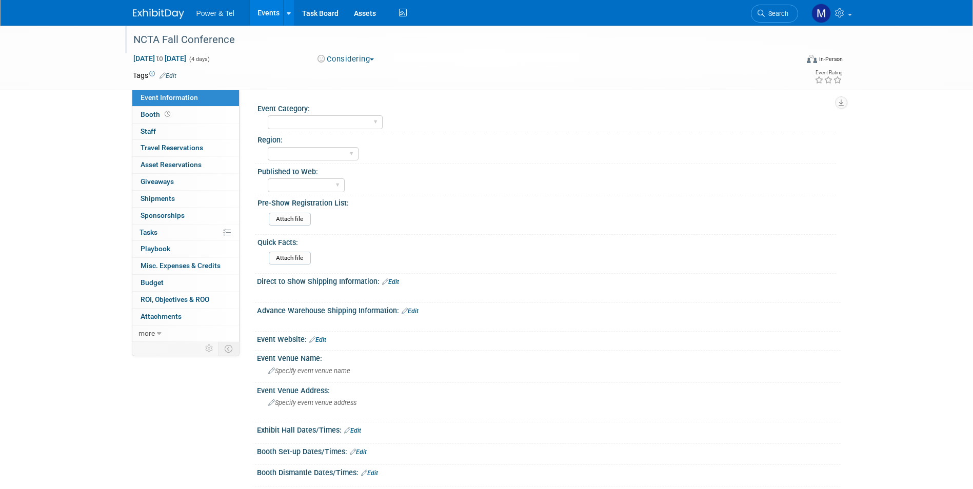
click at [224, 44] on div "NCTA Fall Conference" at bounding box center [456, 40] width 653 height 18
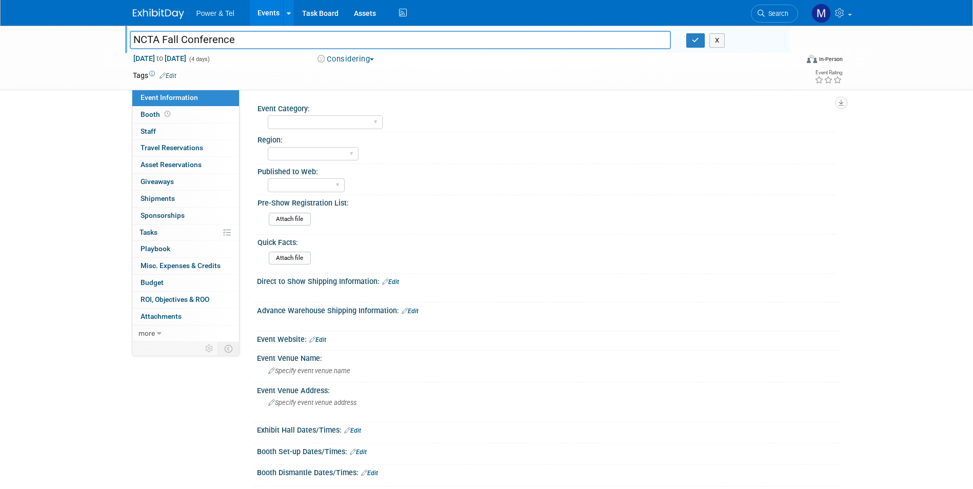
click at [151, 40] on input "NCTA Fall Conference" at bounding box center [401, 40] width 542 height 18
type input "NTCA Fall Conference"
drag, startPoint x: 691, startPoint y: 41, endPoint x: 685, endPoint y: 39, distance: 5.7
click at [691, 40] on button "button" at bounding box center [695, 40] width 18 height 14
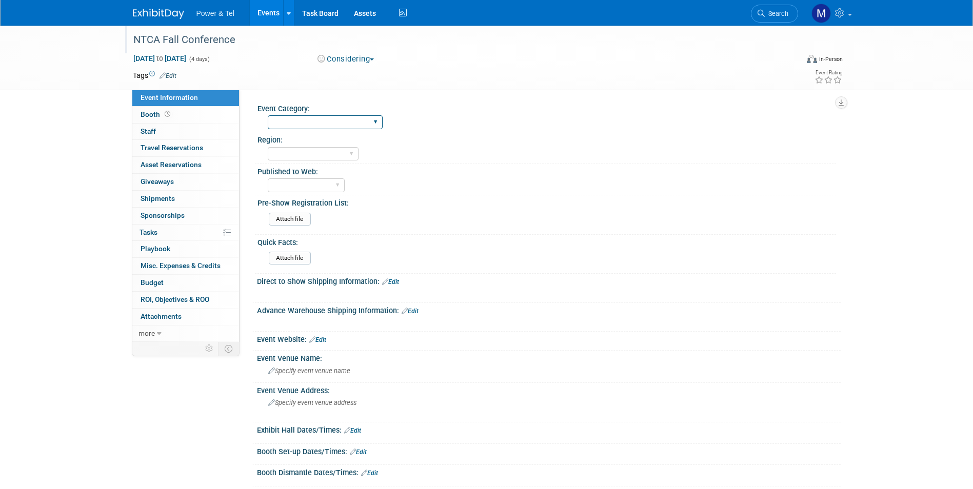
click at [328, 126] on select "Trade Show P&T Hosted Event Export/Canada Outing Only" at bounding box center [325, 122] width 115 height 14
select select "Trade Show"
click at [268, 115] on select "Trade Show P&T Hosted Event Export/Canada Outing Only" at bounding box center [325, 122] width 115 height 14
click at [334, 153] on select "Central West South Great Lakes National Canada Export/CALA Strategic Accounts" at bounding box center [313, 154] width 91 height 14
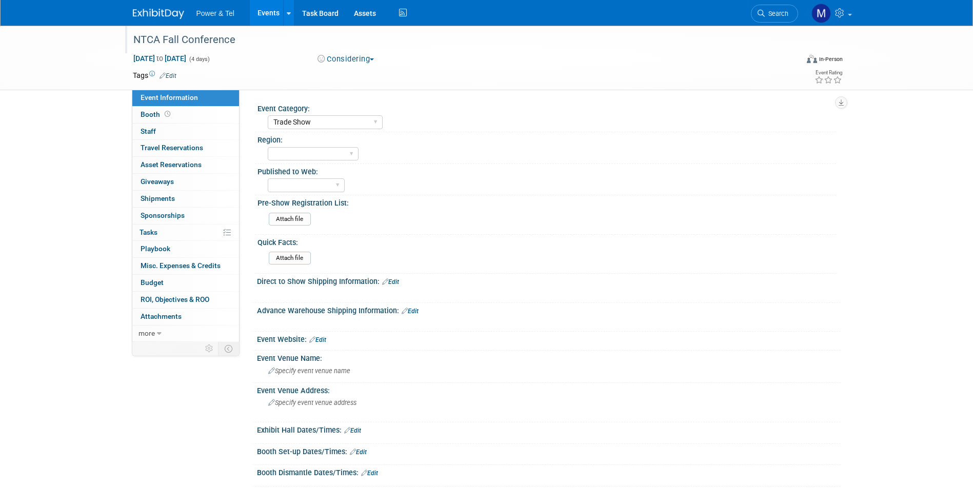
click at [326, 343] on link "Edit" at bounding box center [317, 339] width 17 height 7
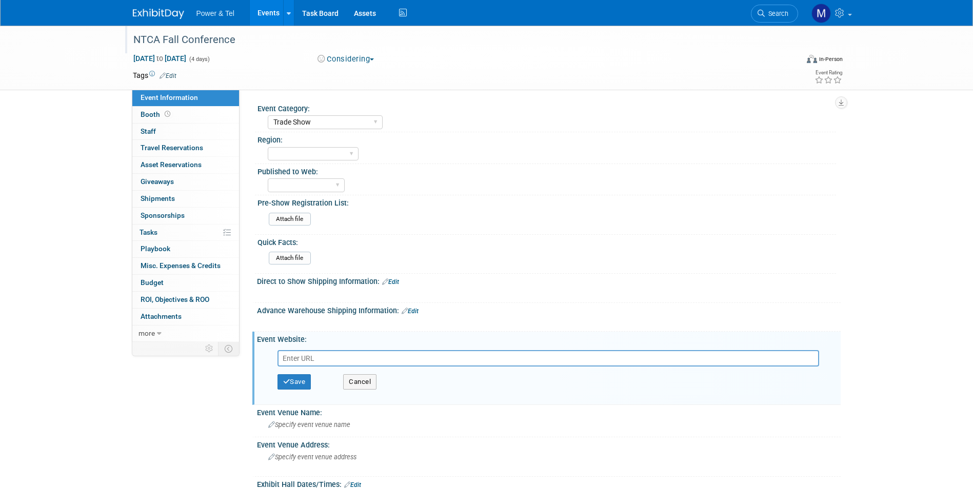
click at [466, 346] on div "Save Cancel" at bounding box center [549, 372] width 568 height 57
click at [465, 355] on input "text" at bounding box center [548, 358] width 542 height 16
paste input "https://www.ntca.org/learn/events/fall-conference?utm_medium=email&utm_source=m…"
type input "https://www.ntca.org/learn/events/fall-conference?utm_medium=email&utm_source=m…"
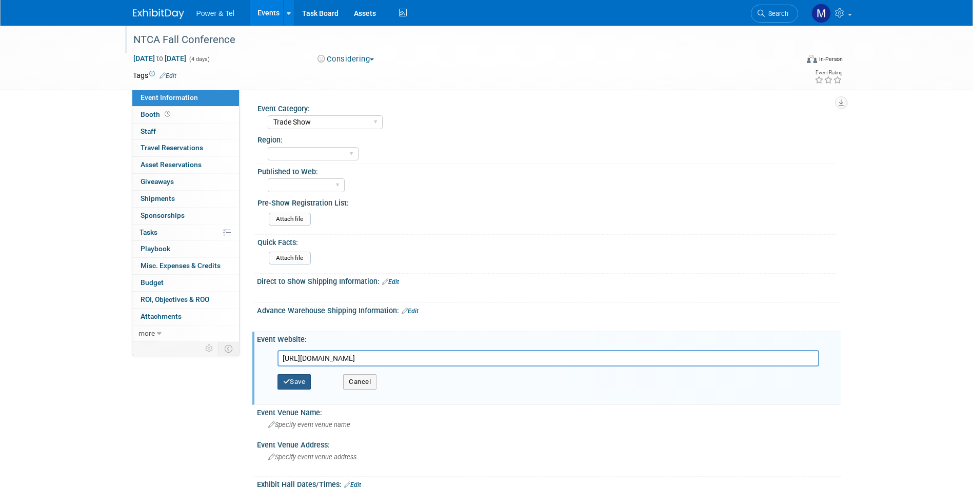
click at [283, 379] on icon "button" at bounding box center [286, 382] width 7 height 7
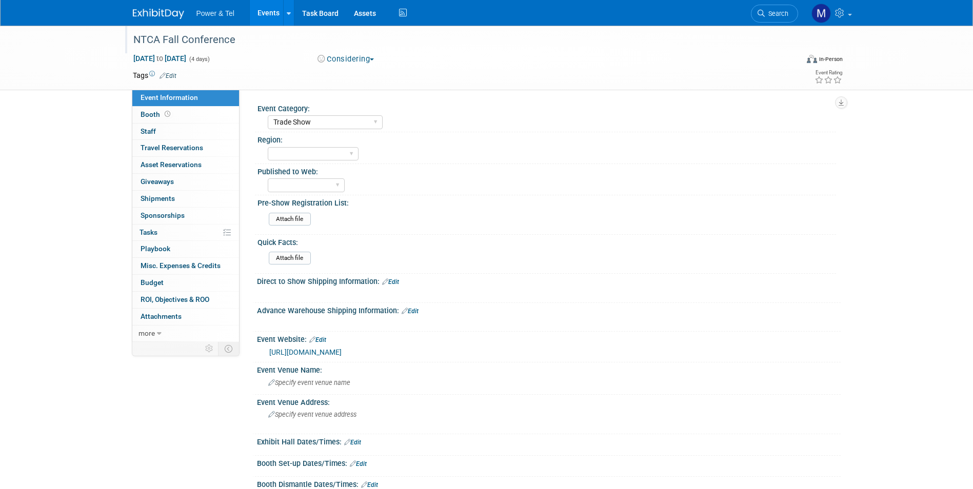
click at [351, 158] on div "Central West South Great Lakes National Canada Export/CALA Strategic Accounts" at bounding box center [552, 153] width 568 height 16
click at [336, 159] on select "Central West South Great Lakes National Canada Export/CALA Strategic Accounts" at bounding box center [313, 154] width 91 height 14
select select "West"
click at [268, 147] on select "Central West South Great Lakes National Canada Export/CALA Strategic Accounts" at bounding box center [313, 154] width 91 height 14
click at [361, 224] on div "Attach file" at bounding box center [551, 221] width 564 height 16
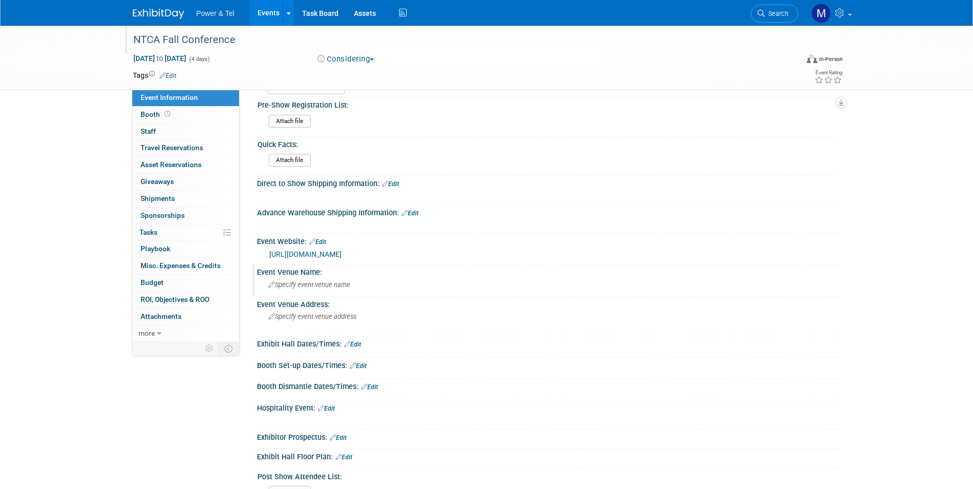
scroll to position [154, 0]
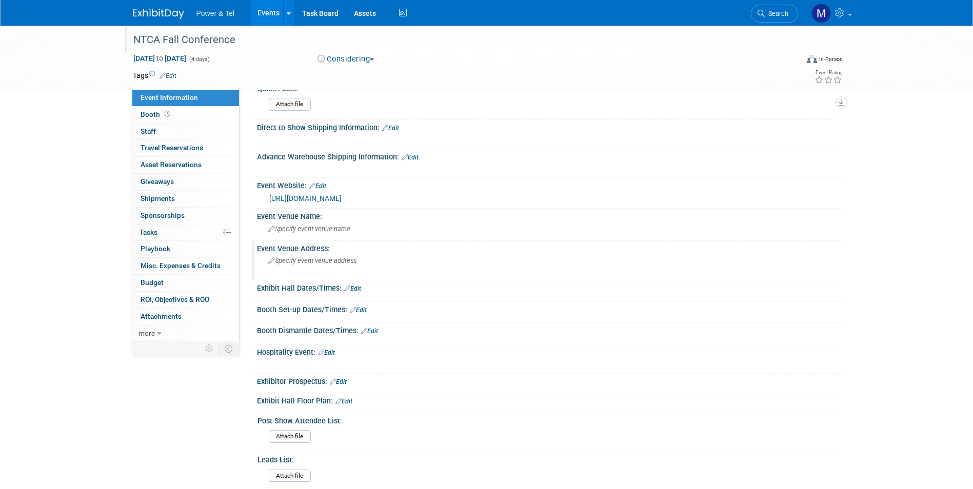
click at [355, 263] on span "Specify event venue address" at bounding box center [312, 261] width 88 height 8
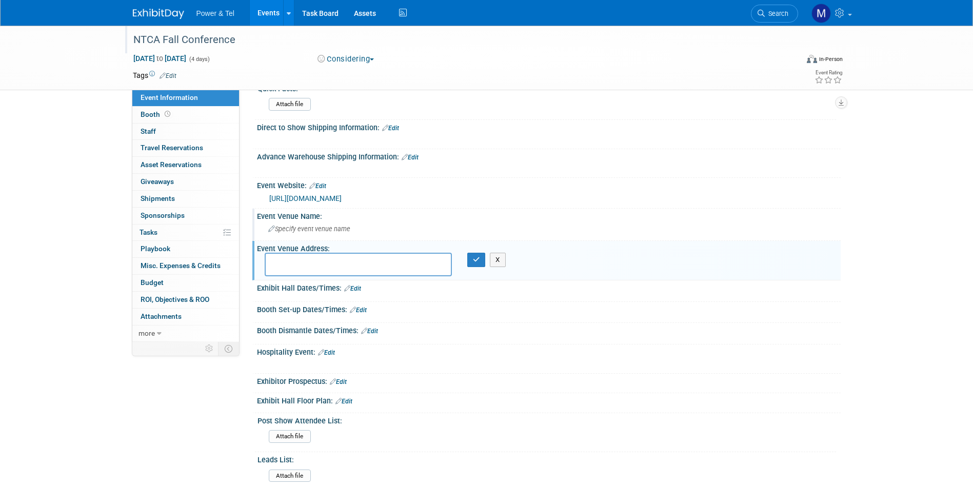
click at [370, 231] on div "Specify event venue name" at bounding box center [549, 229] width 568 height 16
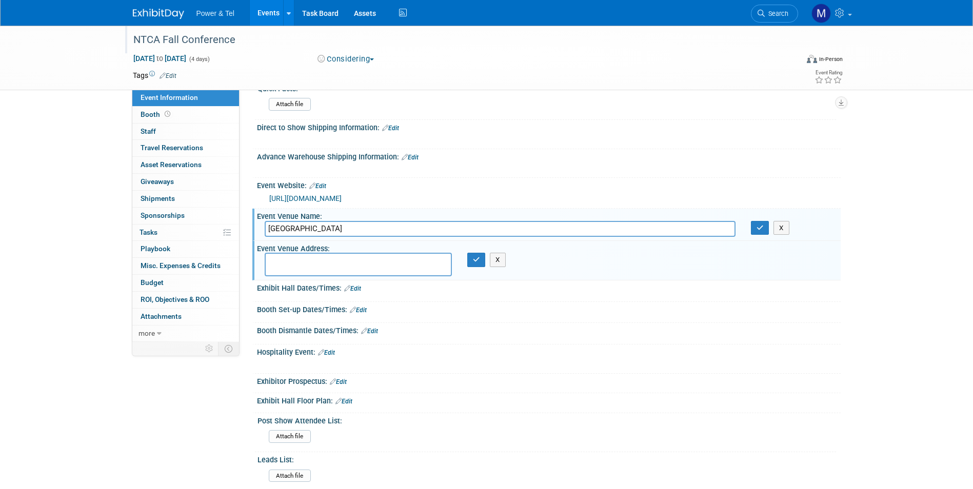
type input "Ceasars Palace"
click at [358, 267] on textarea at bounding box center [358, 265] width 187 height 24
click at [301, 255] on textarea at bounding box center [358, 265] width 187 height 24
paste textarea "3570 Las Vegas Boulevard South, Las Vegas, NV 89109"
type textarea "3570 Las Vegas Boulevard South, Las Vegas, NV 89109"
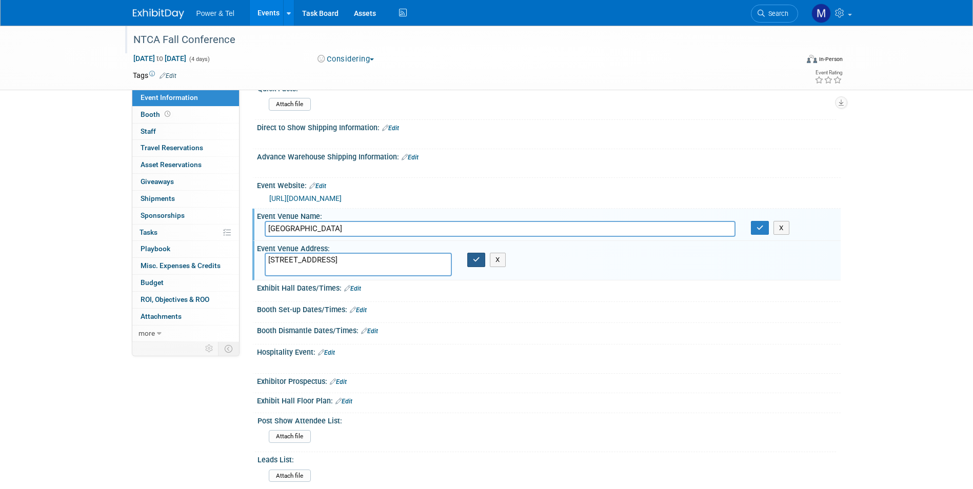
click at [469, 260] on button "button" at bounding box center [476, 260] width 18 height 14
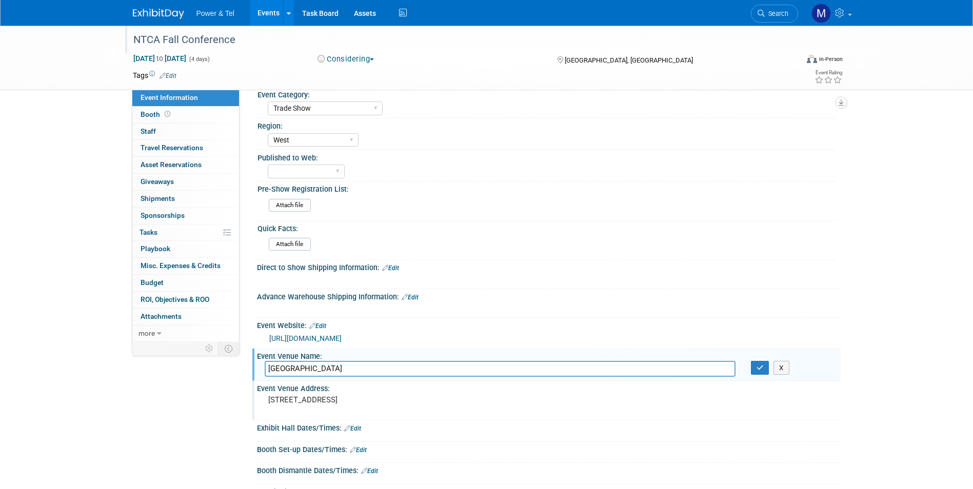
scroll to position [0, 0]
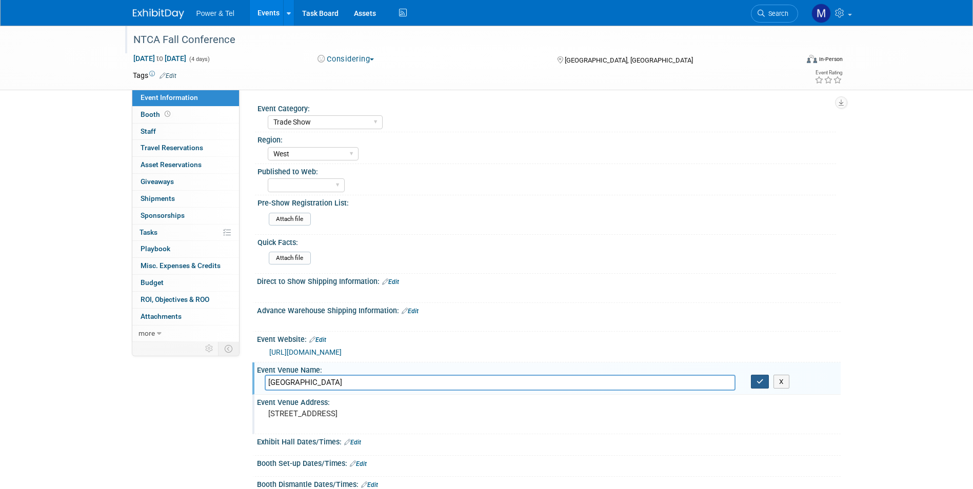
click at [758, 385] on icon "button" at bounding box center [760, 382] width 7 height 7
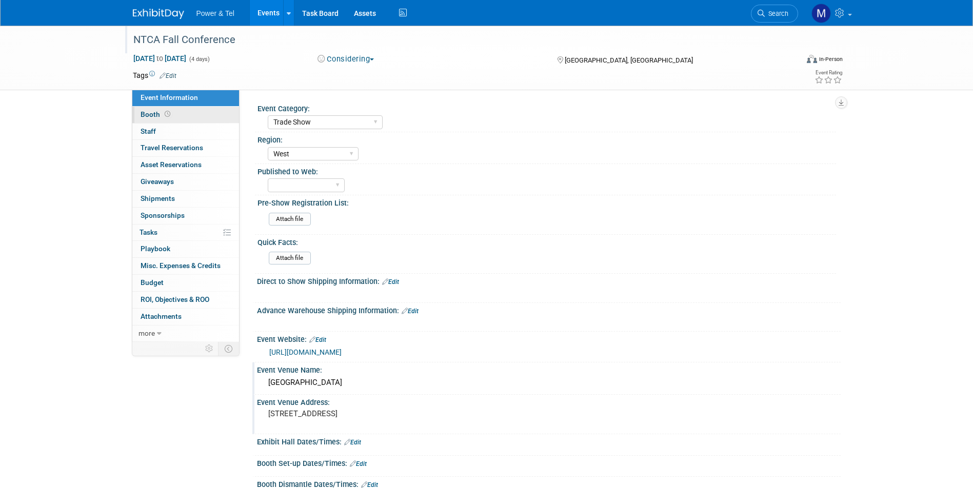
click at [182, 109] on link "Booth" at bounding box center [185, 115] width 107 height 16
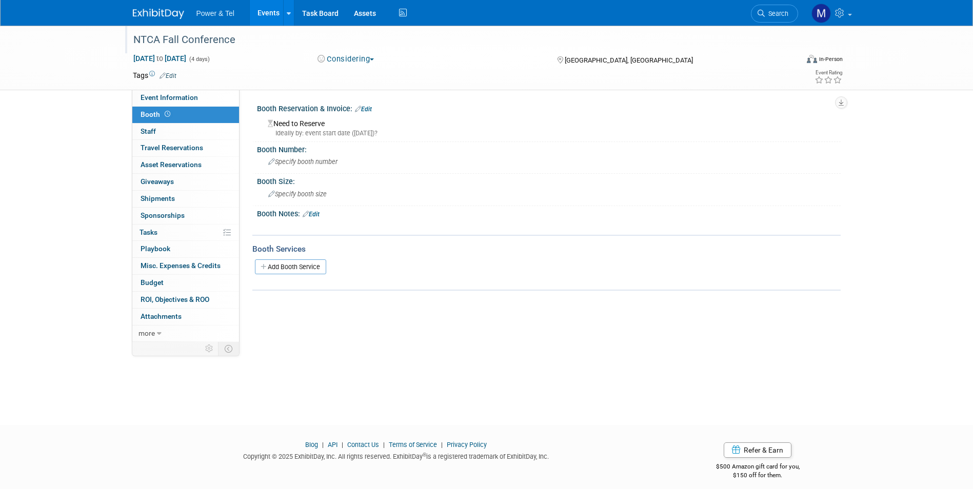
click at [324, 216] on div "Booth Notes: Edit" at bounding box center [549, 212] width 584 height 13
click at [313, 210] on div "Booth Notes: Edit" at bounding box center [549, 212] width 584 height 13
click at [320, 214] on link "Edit" at bounding box center [311, 214] width 17 height 7
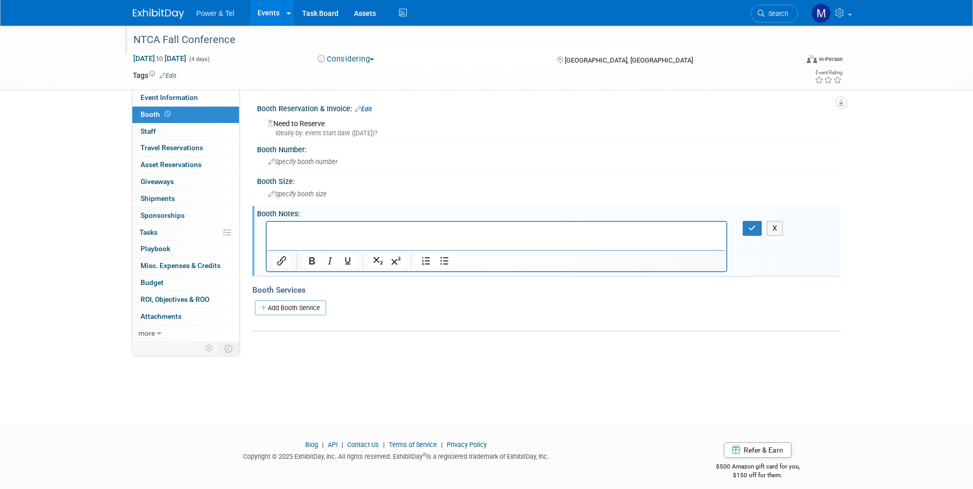
click at [324, 235] on p "Rich Text Area. Press ALT-0 for help." at bounding box center [496, 231] width 448 height 10
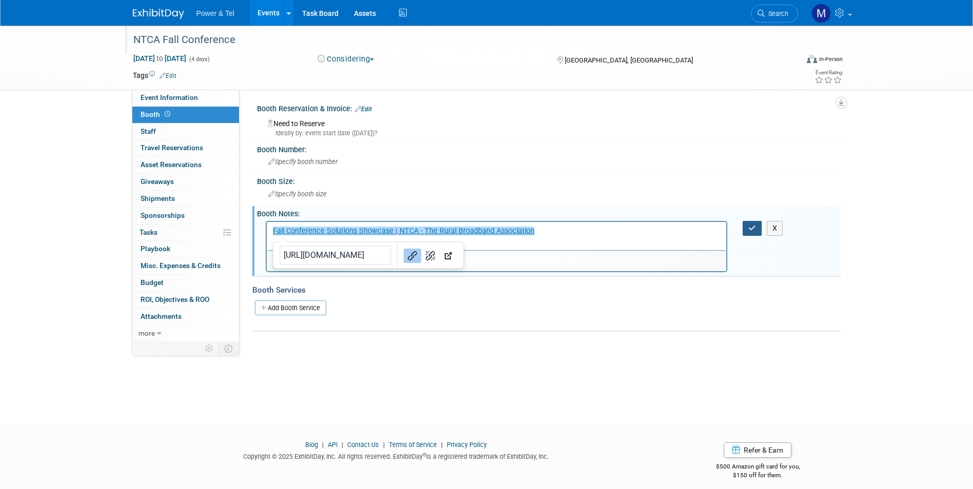
click at [754, 232] on button "button" at bounding box center [752, 228] width 19 height 15
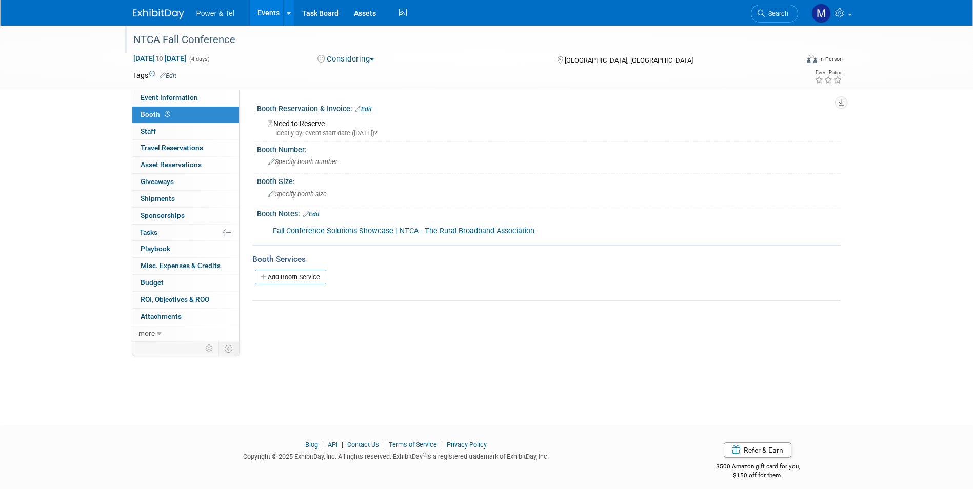
click at [311, 216] on link "Edit" at bounding box center [311, 214] width 17 height 7
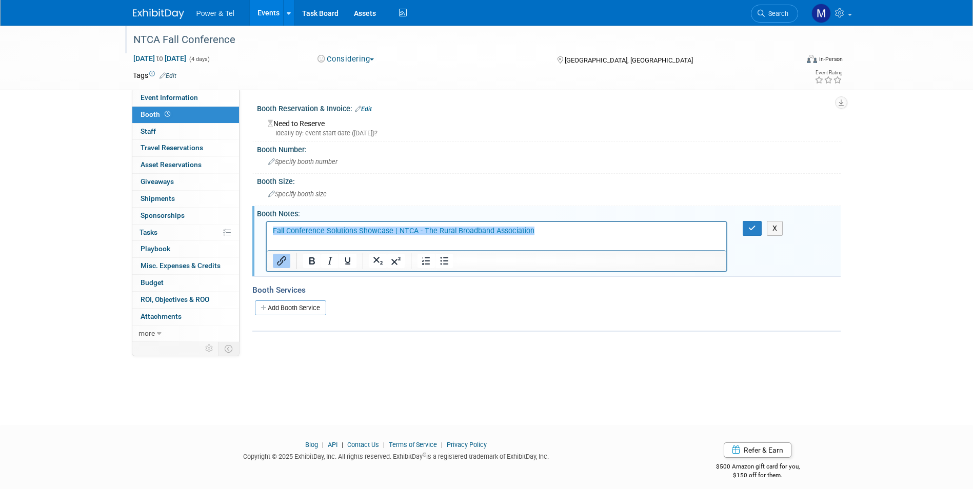
click at [263, 240] on div "Fall Conference Solutions Showcase | NTCA - The Rural Broadband Association X" at bounding box center [549, 245] width 584 height 55
click at [272, 236] on html "﻿Fall Conference Solutions Showcase | NTCA - The Rural Broadband Association" at bounding box center [496, 229] width 460 height 14
drag, startPoint x: 759, startPoint y: 231, endPoint x: 747, endPoint y: 243, distance: 16.3
click at [760, 230] on button "button" at bounding box center [752, 228] width 19 height 15
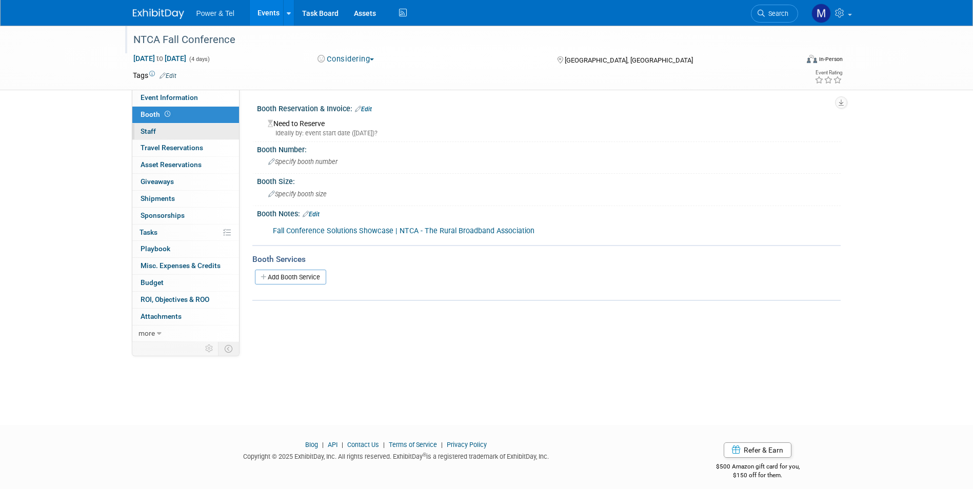
click at [178, 128] on link "0 Staff 0" at bounding box center [185, 132] width 107 height 16
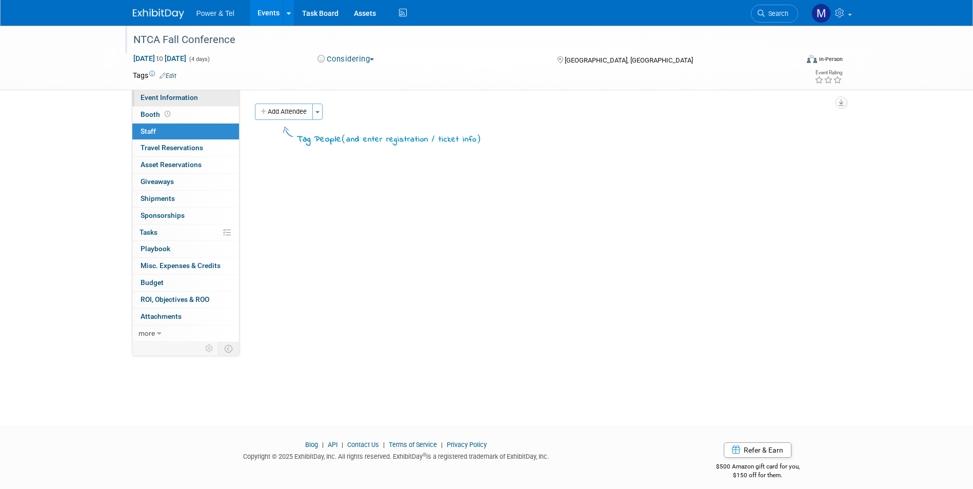
click at [190, 94] on span "Event Information" at bounding box center [169, 97] width 57 height 8
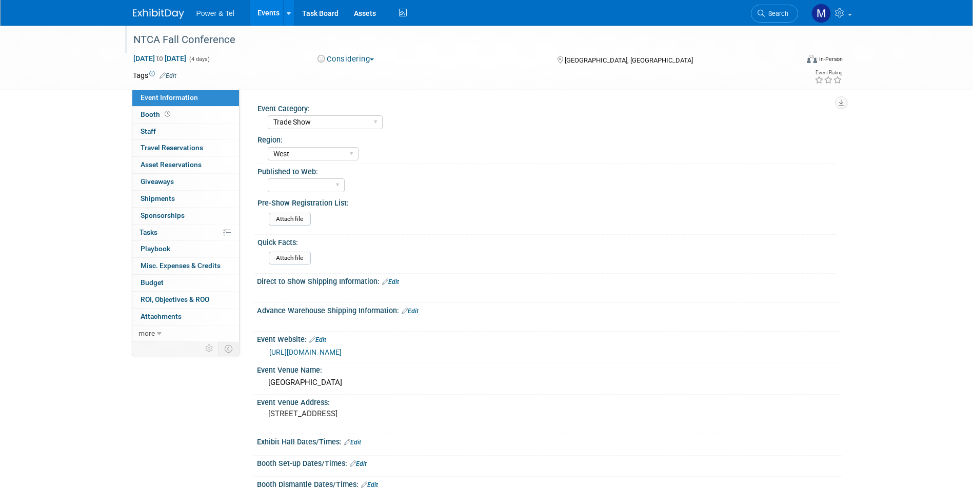
drag, startPoint x: 436, startPoint y: 283, endPoint x: 314, endPoint y: 247, distance: 126.7
click at [318, 261] on div "Attach file" at bounding box center [550, 259] width 571 height 24
click at [195, 114] on link "Booth" at bounding box center [185, 115] width 107 height 16
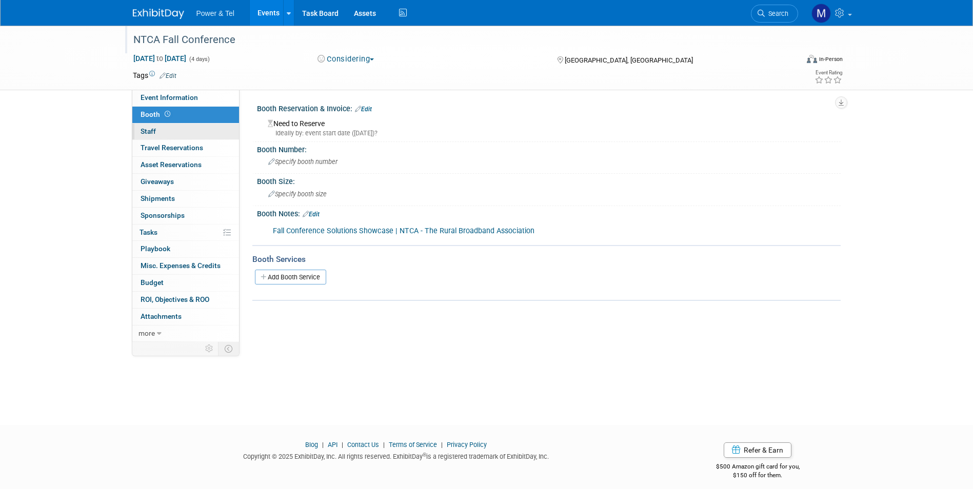
click at [196, 124] on link "0 Staff 0" at bounding box center [185, 132] width 107 height 16
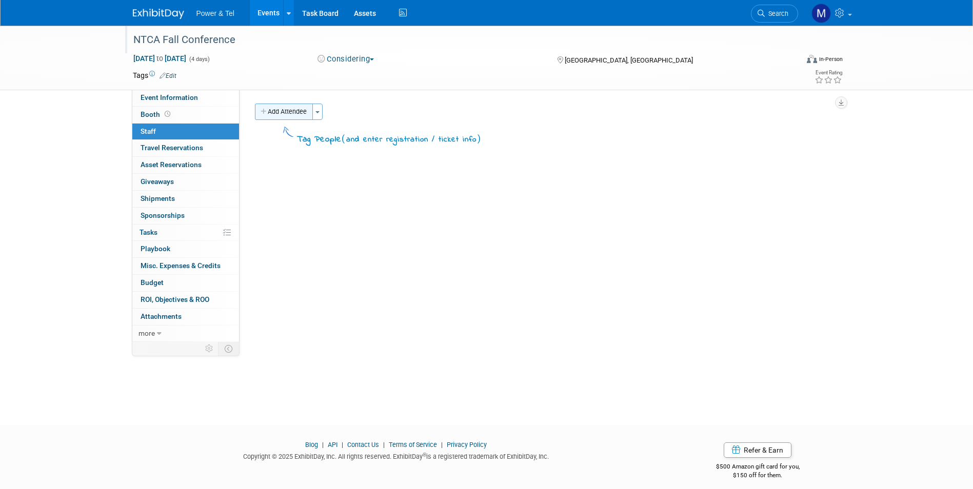
click at [299, 111] on button "Add Attendee" at bounding box center [284, 112] width 58 height 16
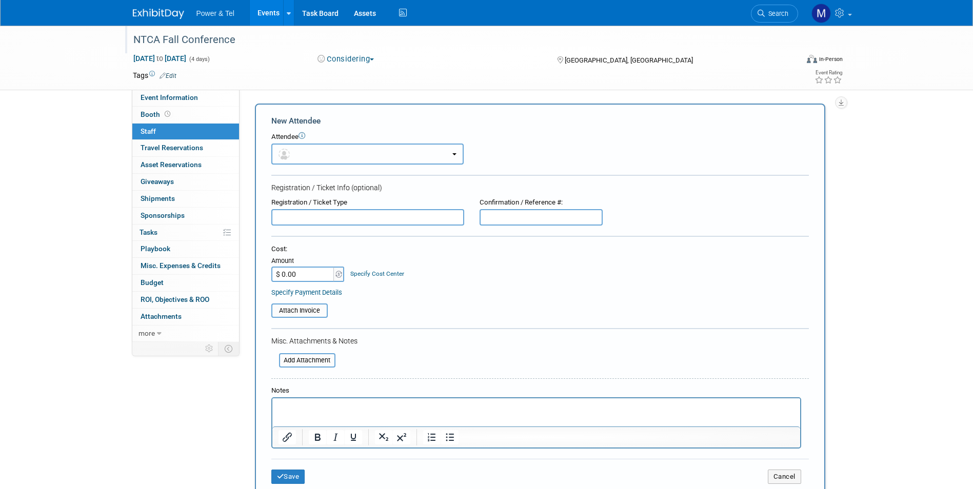
click at [319, 153] on button "button" at bounding box center [367, 154] width 192 height 21
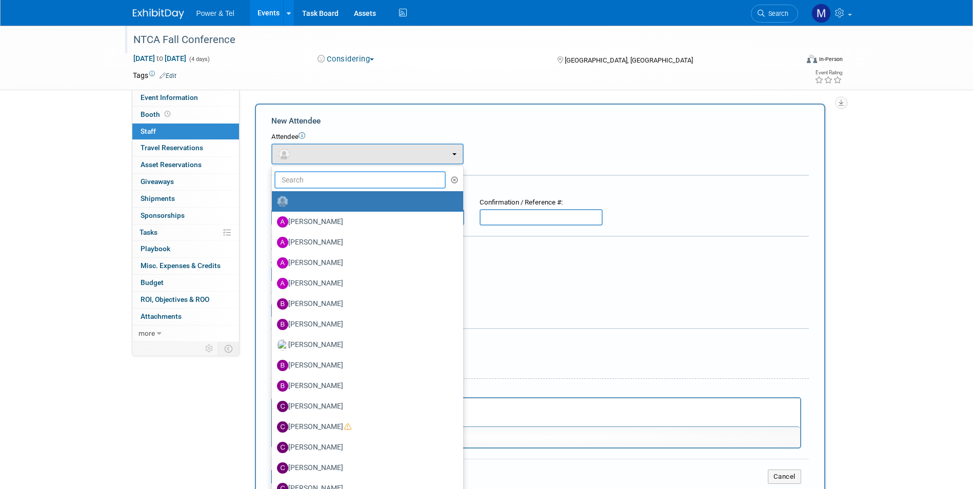
click at [323, 173] on input "text" at bounding box center [360, 179] width 172 height 17
click at [905, 192] on div "NTCA Fall Conference Sep 15, 2025 to Sep 18, 2025 (4 days) Sep 15, 2025 to Sep …" at bounding box center [486, 280] width 973 height 509
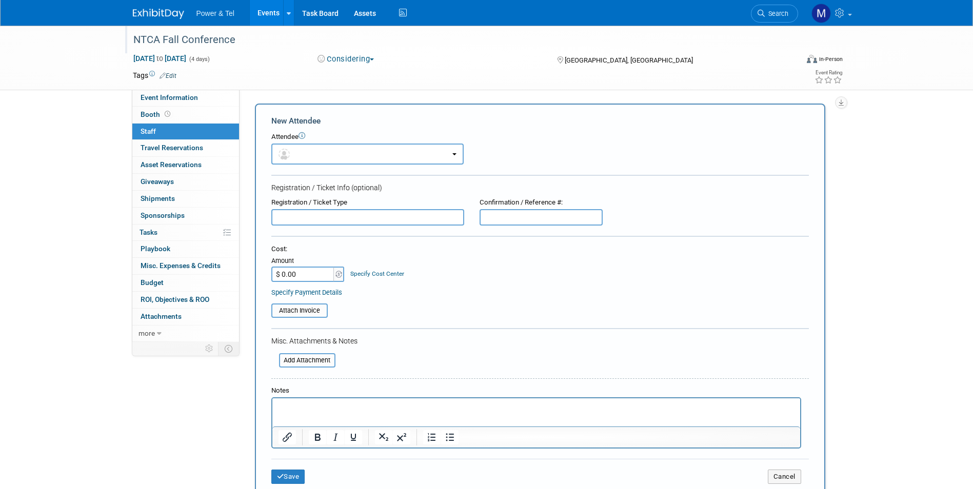
click at [268, 14] on link "Events" at bounding box center [268, 13] width 37 height 26
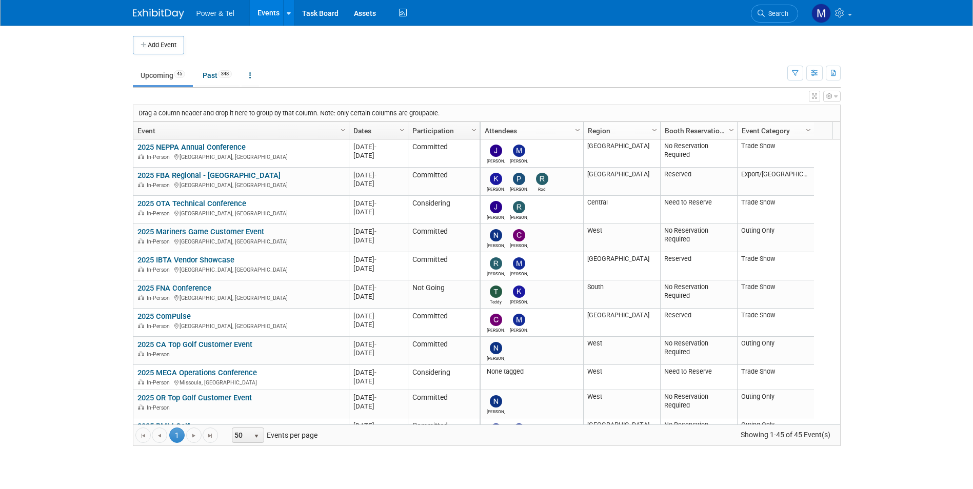
scroll to position [154, 0]
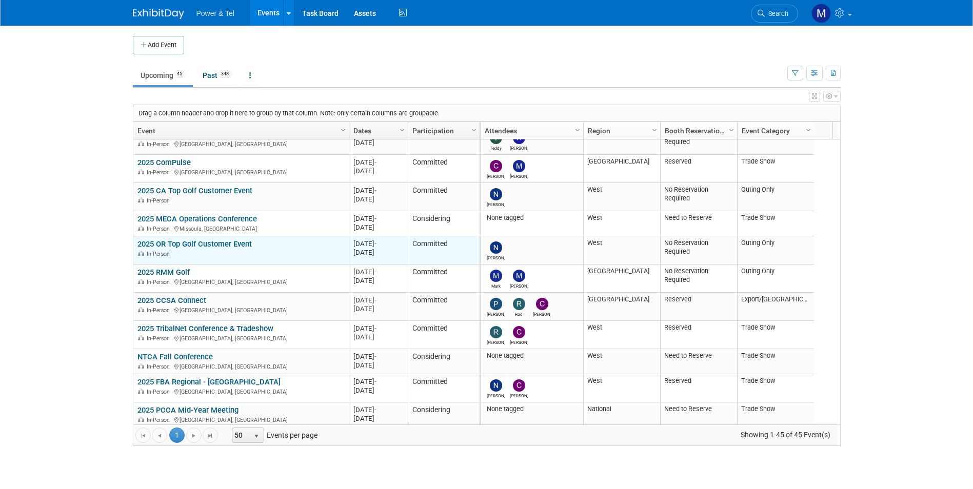
click at [371, 261] on td "20250910 [DATE] - [DATE]" at bounding box center [378, 250] width 59 height 28
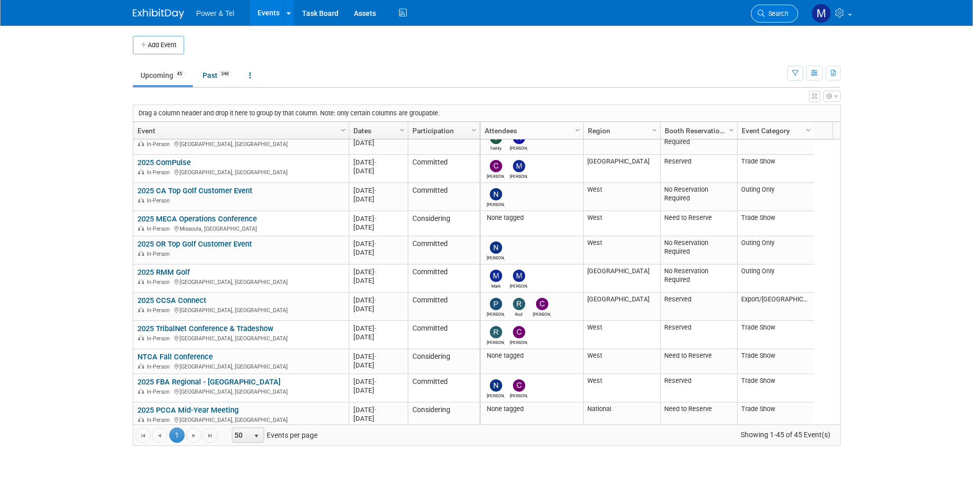
click at [786, 13] on span "Search" at bounding box center [777, 14] width 24 height 8
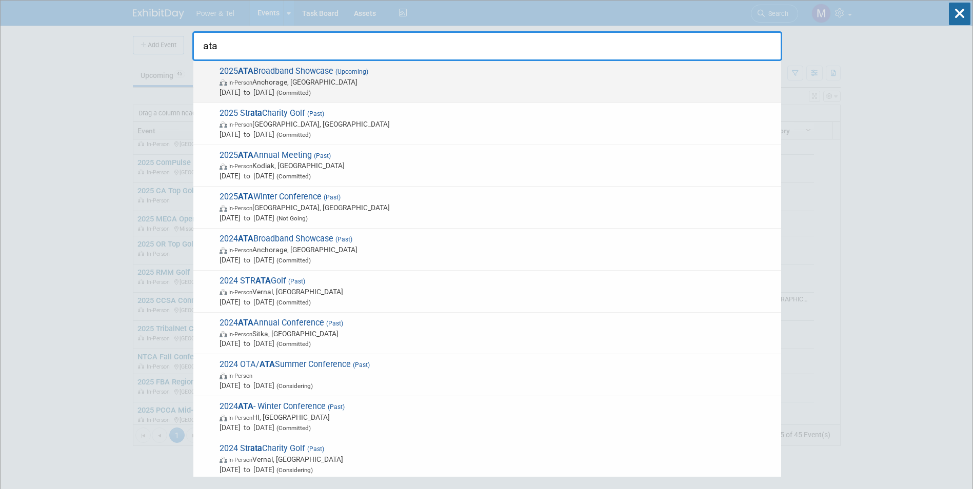
type input "ata"
click at [451, 101] on div "2025 ATA Broadband Showcase (Upcoming) In-Person Anchorage, [GEOGRAPHIC_DATA] […" at bounding box center [487, 82] width 588 height 42
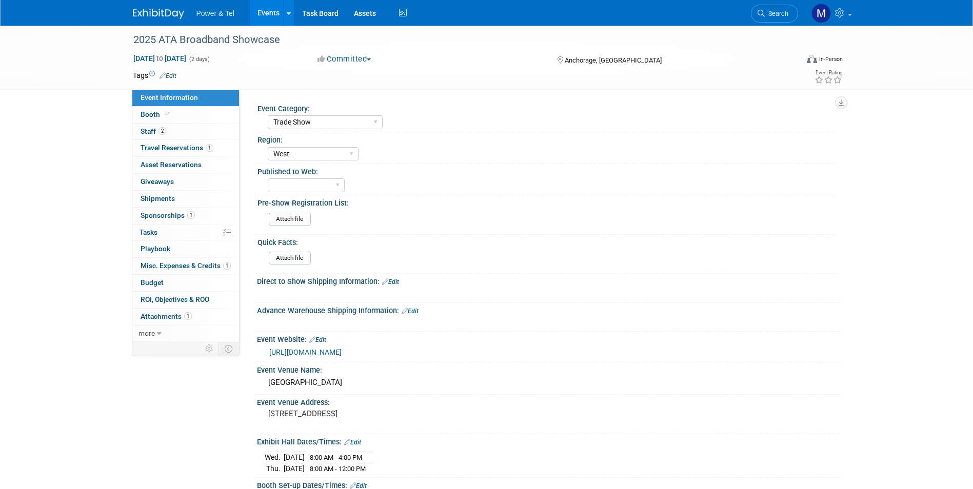
select select "Trade Show"
select select "West"
click at [175, 129] on link "2 Staff 2" at bounding box center [185, 132] width 107 height 16
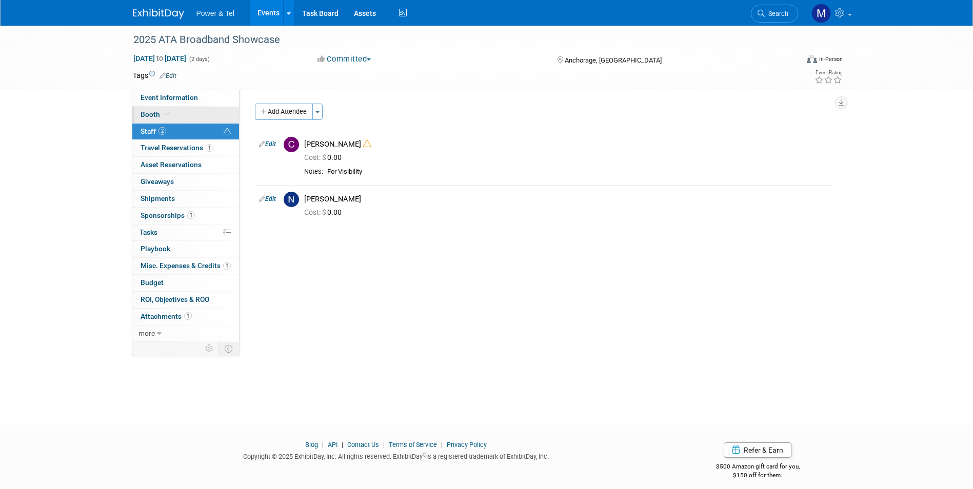
click at [191, 112] on link "Booth" at bounding box center [185, 115] width 107 height 16
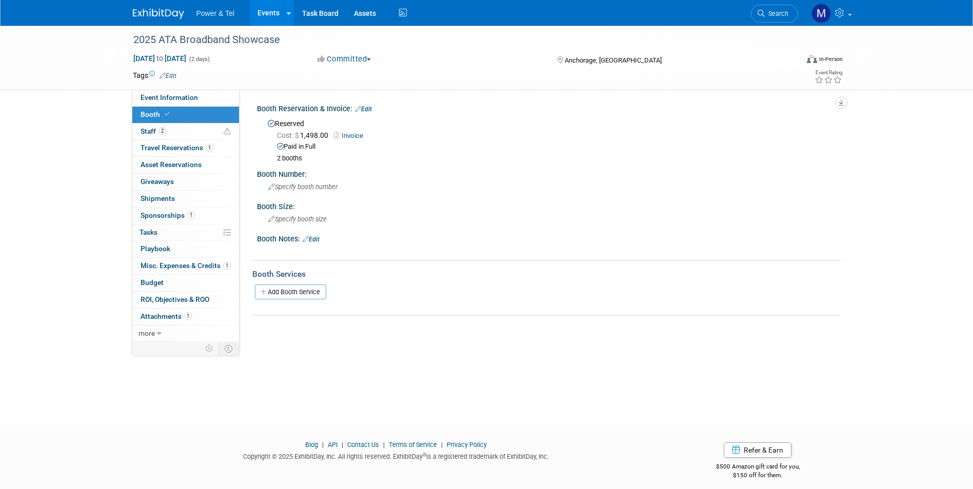
click at [208, 121] on link "Booth" at bounding box center [185, 115] width 107 height 16
click at [347, 133] on link "Invoice" at bounding box center [351, 136] width 34 height 8
click at [788, 14] on link "Search" at bounding box center [774, 14] width 47 height 18
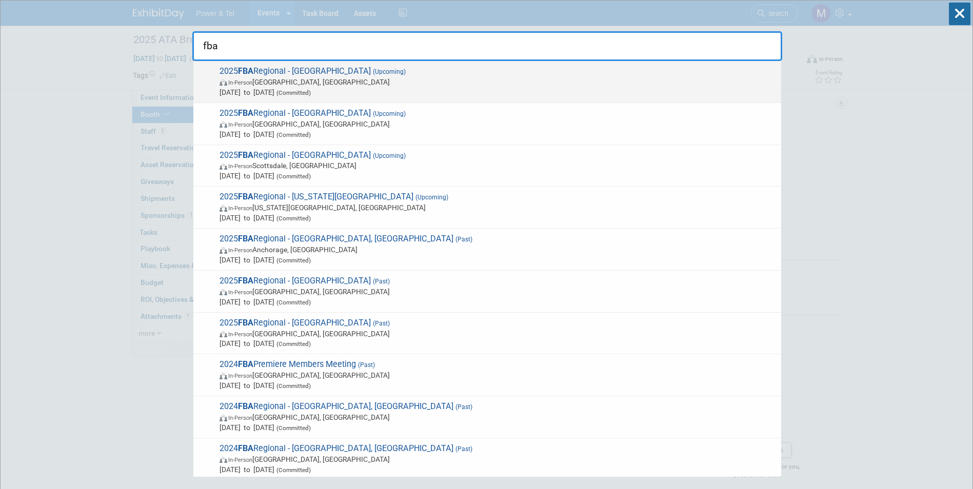
type input "fba"
click at [371, 74] on span "(Upcoming)" at bounding box center [388, 71] width 35 height 7
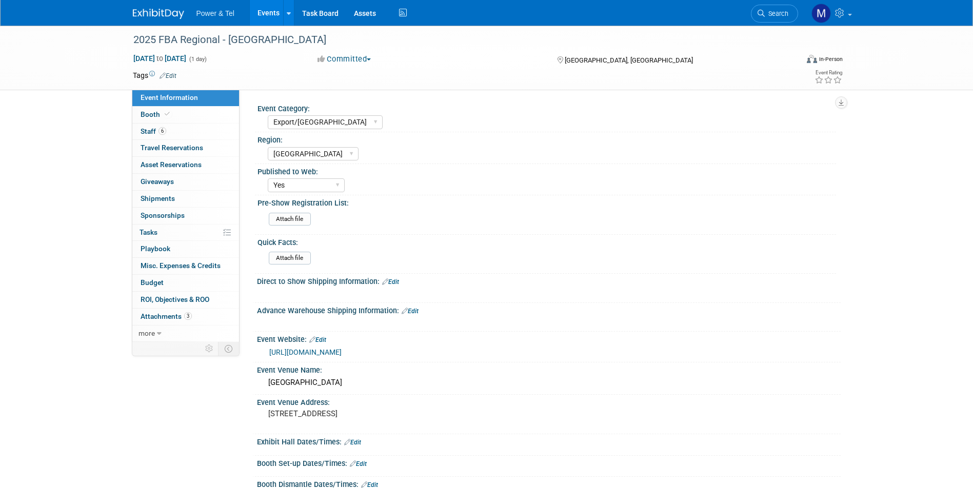
select select "Export/[GEOGRAPHIC_DATA]"
select select "[GEOGRAPHIC_DATA]"
select select "Yes"
click at [172, 116] on link "Booth" at bounding box center [185, 115] width 107 height 16
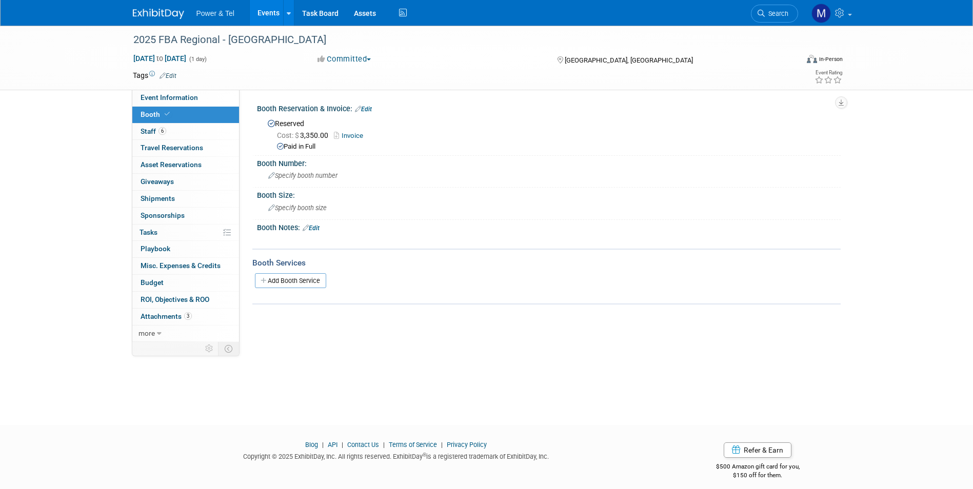
click at [177, 109] on link "Booth" at bounding box center [185, 115] width 107 height 16
click at [185, 101] on span "Event Information" at bounding box center [169, 97] width 57 height 8
select select "Export/[GEOGRAPHIC_DATA]"
select select "[GEOGRAPHIC_DATA]"
select select "Yes"
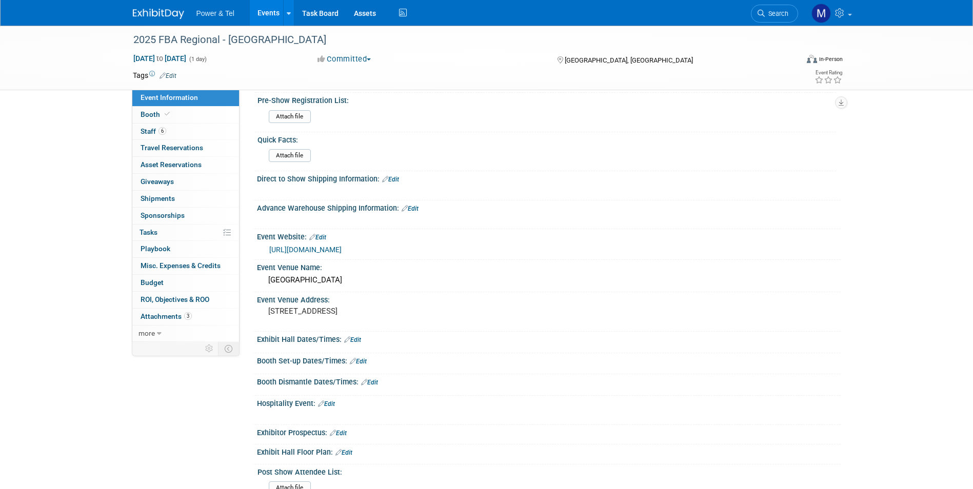
scroll to position [51, 0]
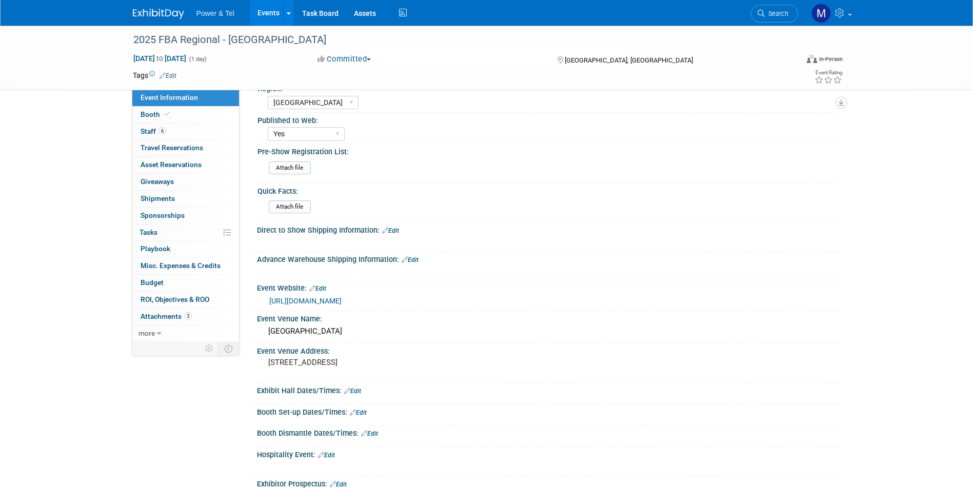
click at [762, 24] on li "Search" at bounding box center [774, 12] width 47 height 25
click at [776, 11] on span "Search" at bounding box center [777, 14] width 24 height 8
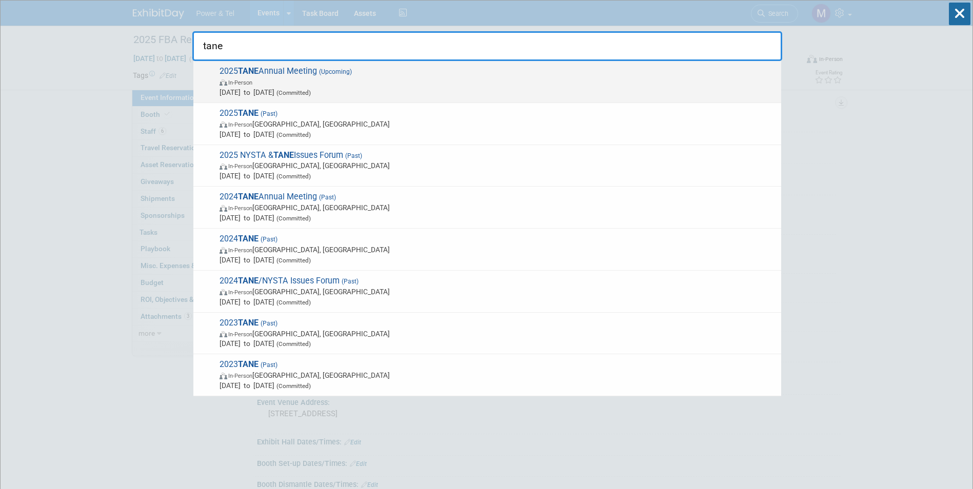
type input "tane"
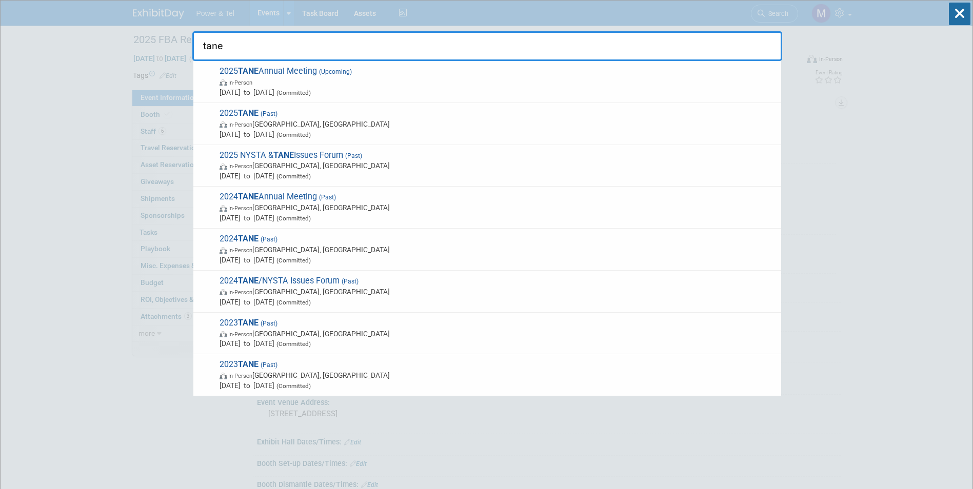
click at [490, 85] on span "In-Person" at bounding box center [498, 82] width 557 height 10
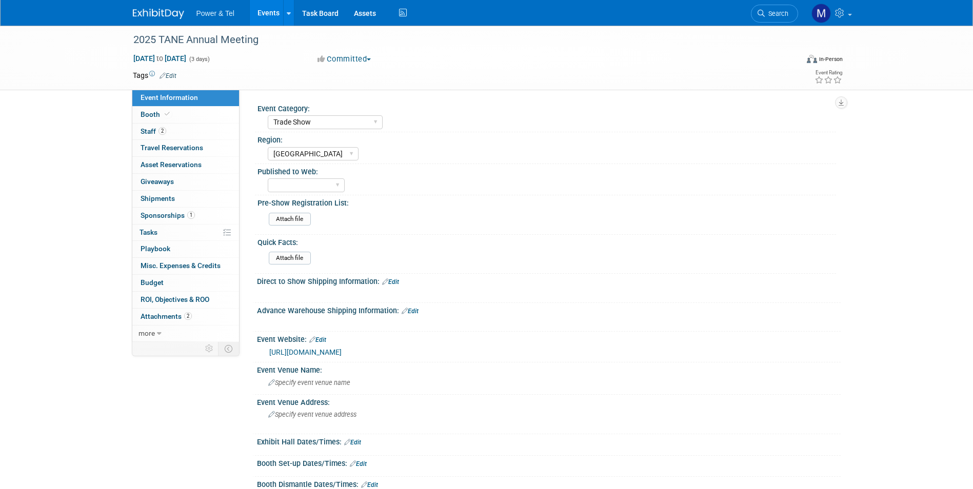
select select "Trade Show"
select select "[GEOGRAPHIC_DATA]"
click at [186, 121] on link "Booth" at bounding box center [185, 115] width 107 height 16
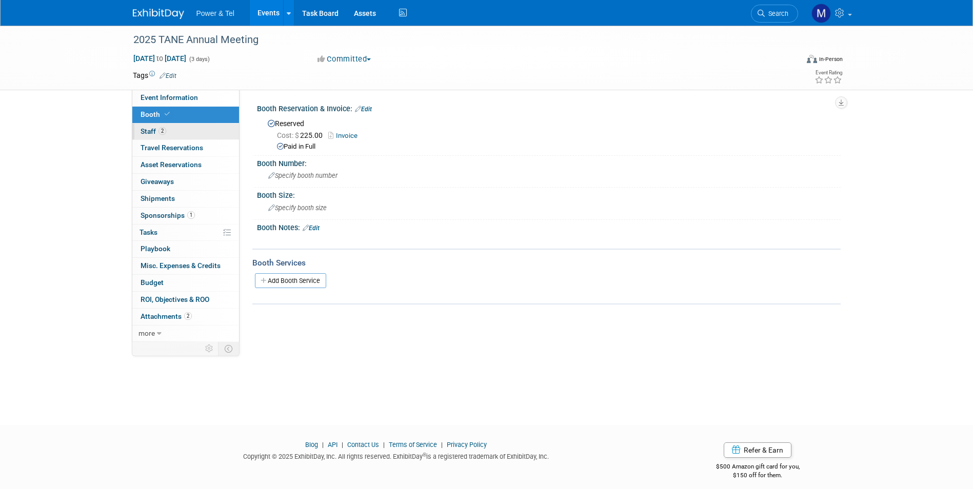
click at [186, 131] on link "2 Staff 2" at bounding box center [185, 132] width 107 height 16
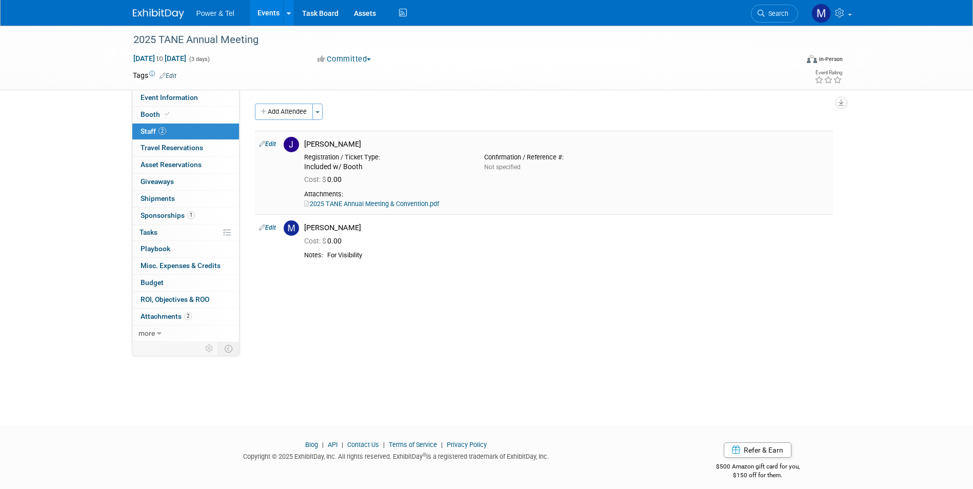
click at [344, 204] on link "2025 TANE Annual Meeting & Convention.pdf" at bounding box center [371, 204] width 135 height 8
click at [198, 217] on link "1 Sponsorships 1" at bounding box center [185, 216] width 107 height 16
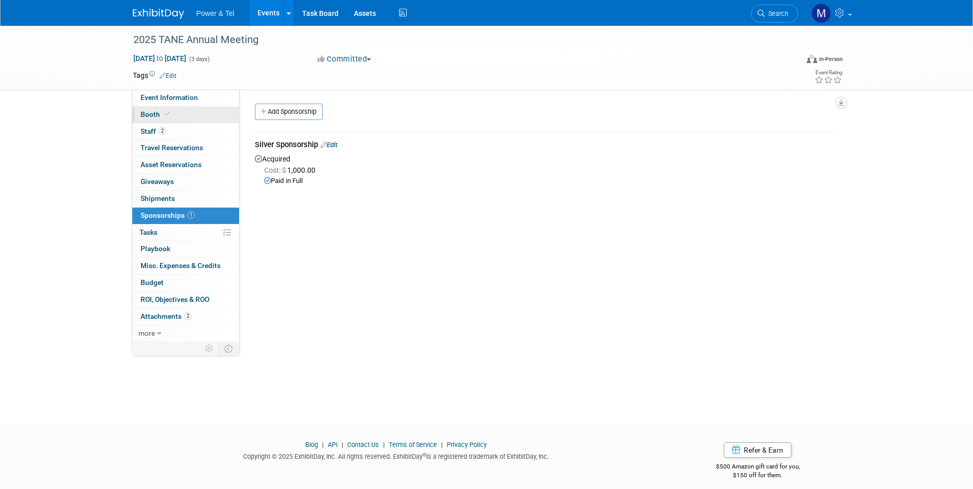
click at [213, 116] on link "Booth" at bounding box center [185, 115] width 107 height 16
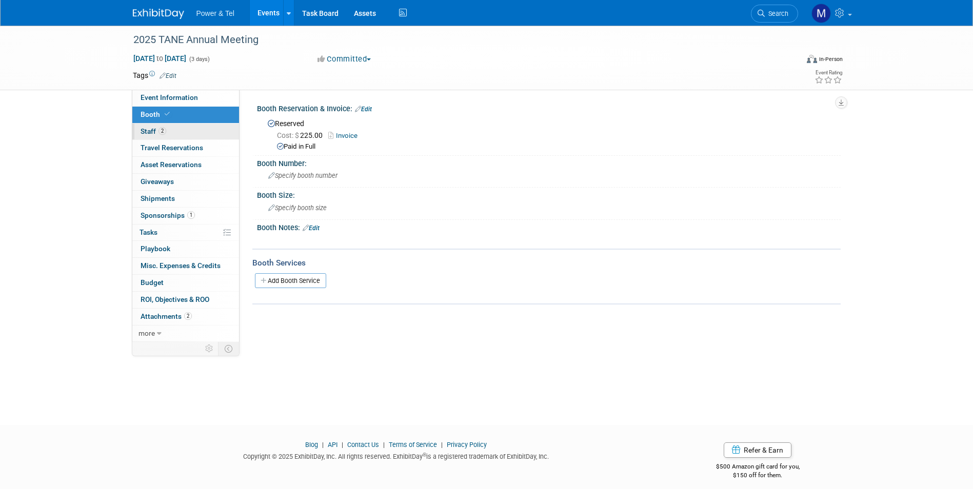
click at [214, 135] on link "2 Staff 2" at bounding box center [185, 132] width 107 height 16
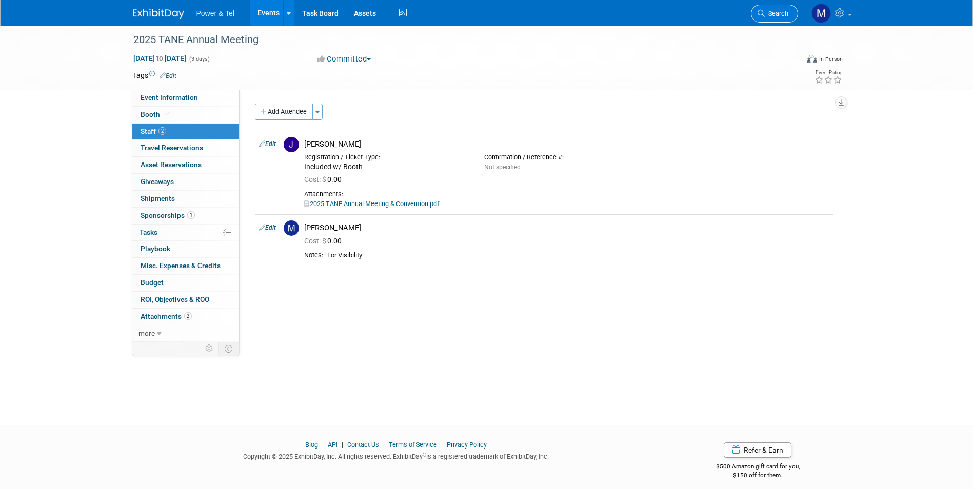
click at [771, 8] on link "Search" at bounding box center [774, 14] width 47 height 18
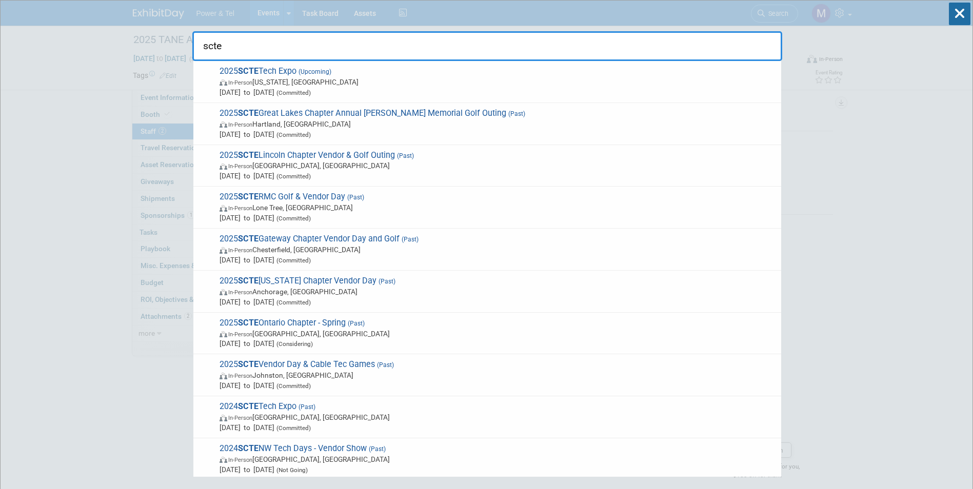
type input "scte"
drag, startPoint x: 345, startPoint y: 72, endPoint x: 338, endPoint y: 74, distance: 7.5
click at [337, 91] on span "2025 SCTE Tech Expo (Upcoming) In-Person Washington, DC Sep 29, 2025 to Oct 1, …" at bounding box center [496, 81] width 560 height 31
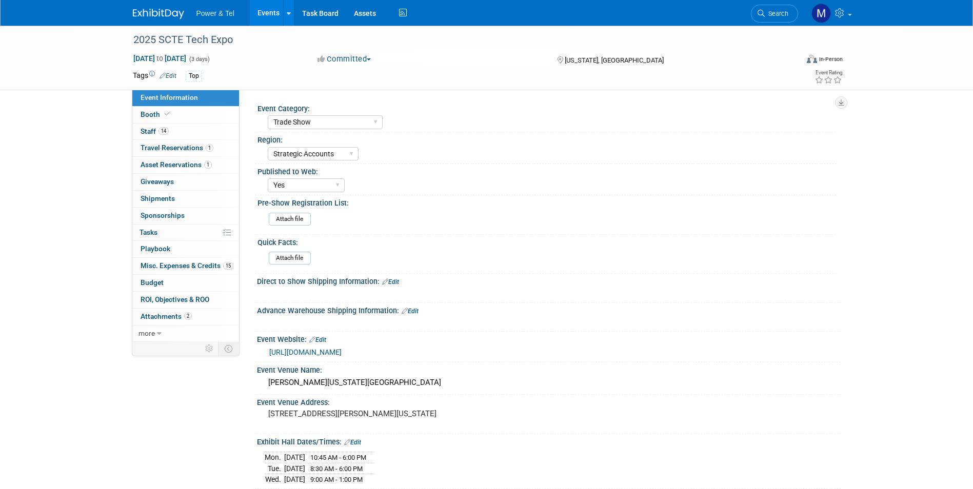
select select "Trade Show"
select select "Strategic Accounts"
select select "Yes"
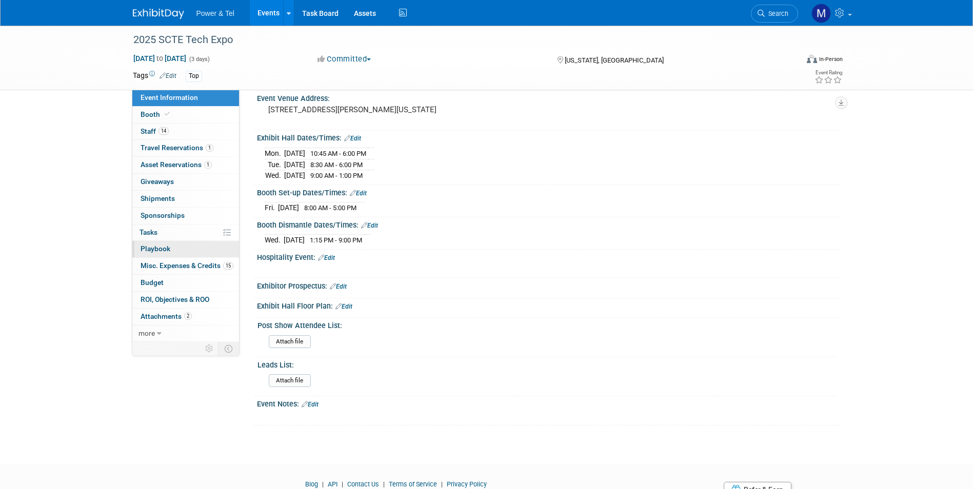
scroll to position [350, 0]
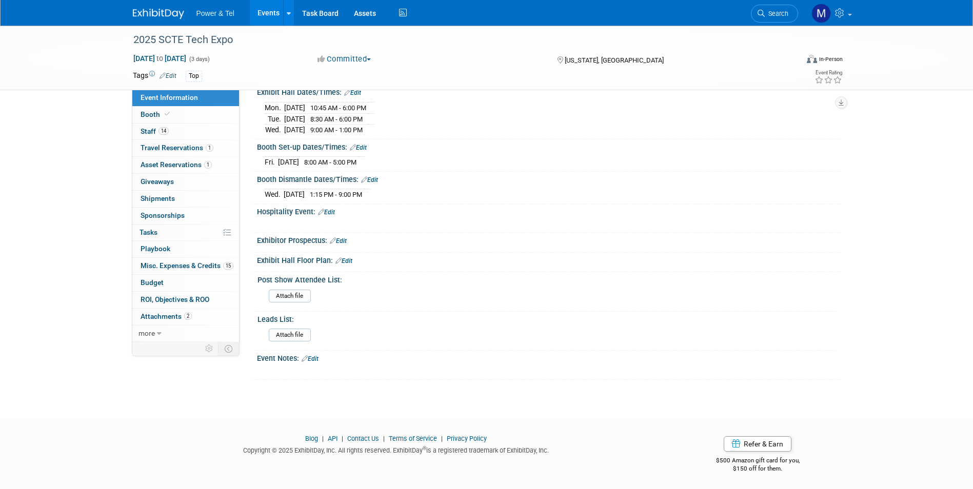
drag, startPoint x: 167, startPoint y: 270, endPoint x: 169, endPoint y: 198, distance: 71.8
click at [167, 271] on link "15 Misc. Expenses & Credits 15" at bounding box center [185, 266] width 107 height 16
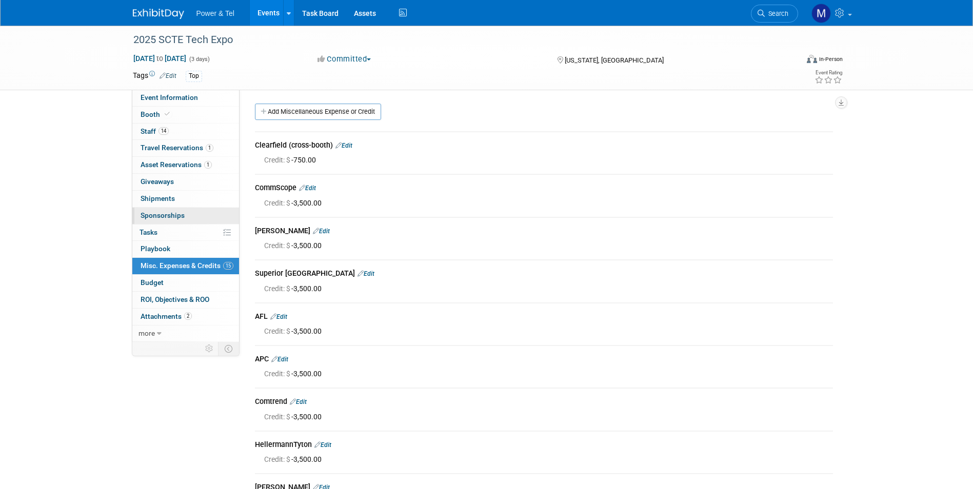
click at [205, 215] on link "0 Sponsorships 0" at bounding box center [185, 216] width 107 height 16
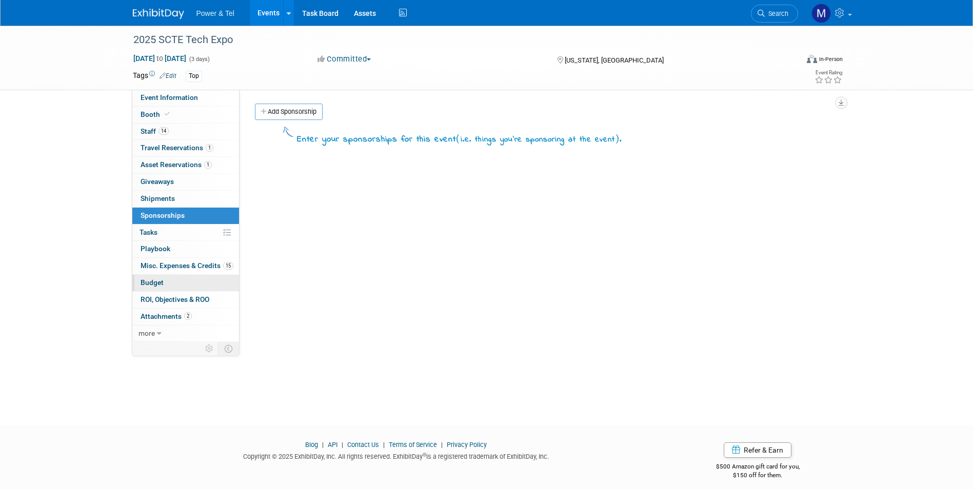
click at [189, 277] on link "Budget" at bounding box center [185, 283] width 107 height 16
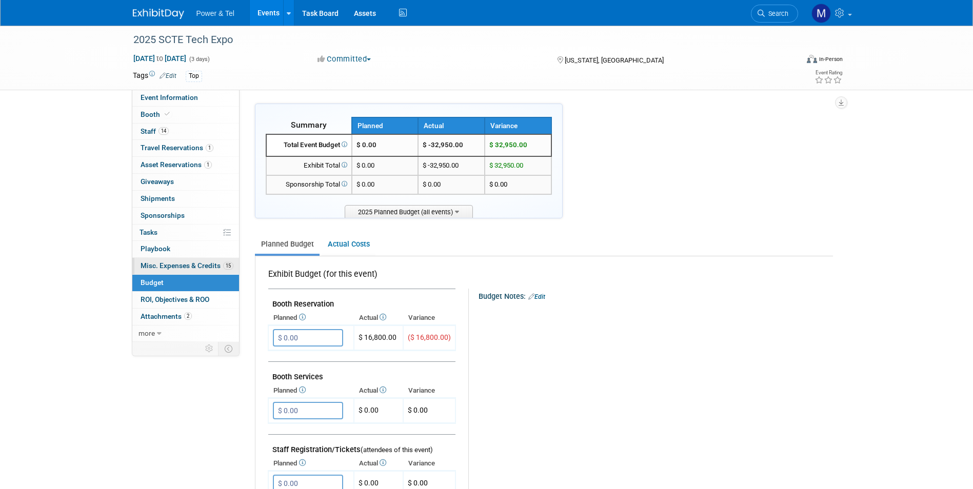
click at [191, 270] on link "15 Misc. Expenses & Credits 15" at bounding box center [185, 266] width 107 height 16
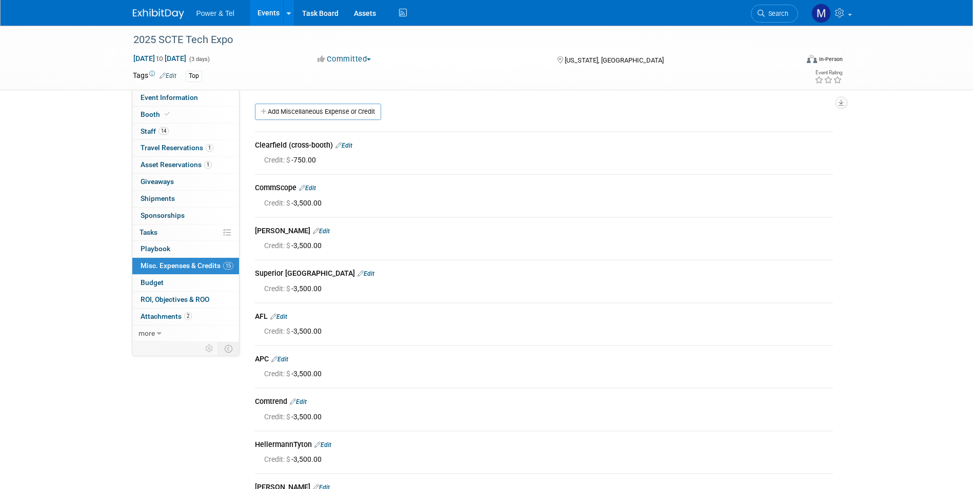
click at [149, 6] on link at bounding box center [165, 9] width 64 height 8
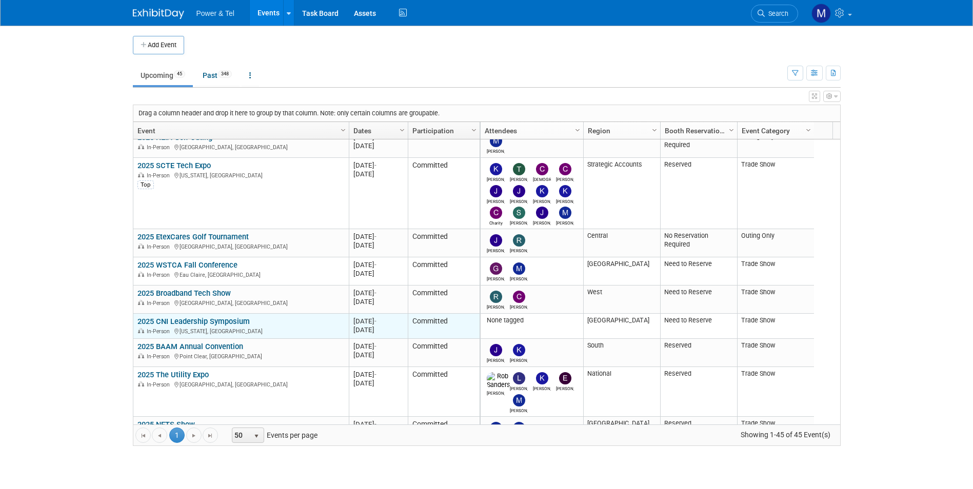
scroll to position [595, 0]
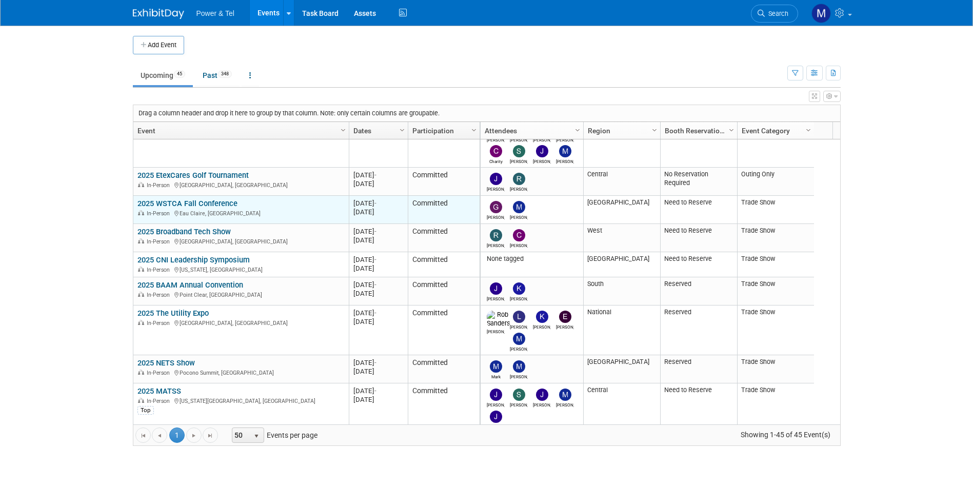
click at [232, 207] on link "2025 WSTCA Fall Conference" at bounding box center [187, 203] width 100 height 9
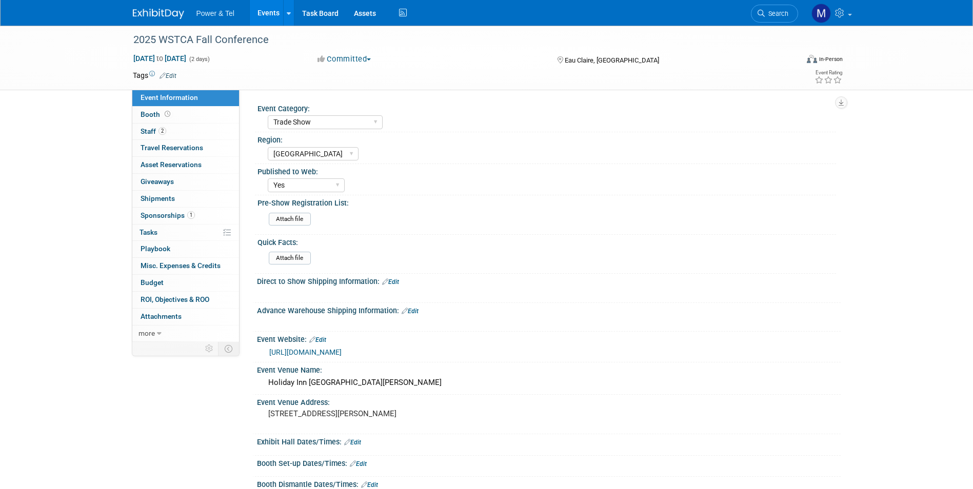
select select "Trade Show"
select select "[GEOGRAPHIC_DATA]"
select select "Yes"
click at [202, 121] on link "Booth" at bounding box center [185, 115] width 107 height 16
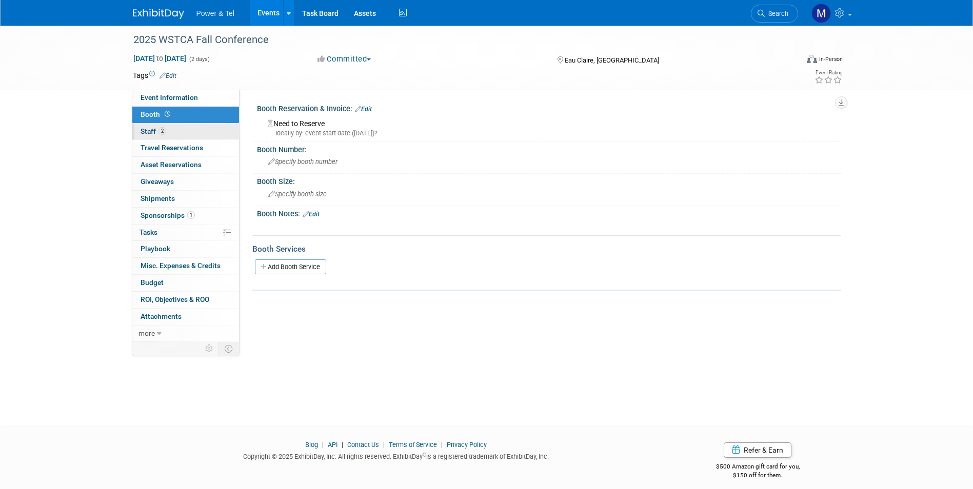
click at [201, 124] on link "2 Staff 2" at bounding box center [185, 132] width 107 height 16
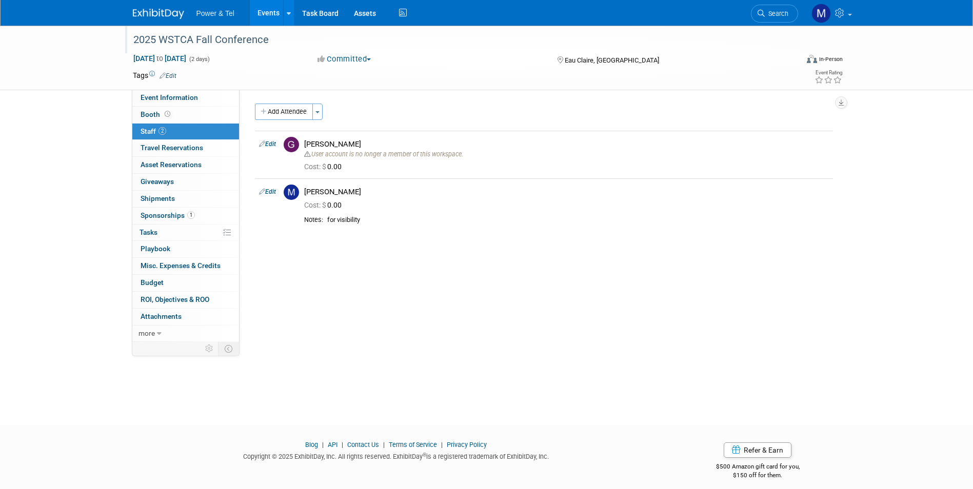
click at [274, 27] on div at bounding box center [460, 30] width 661 height 9
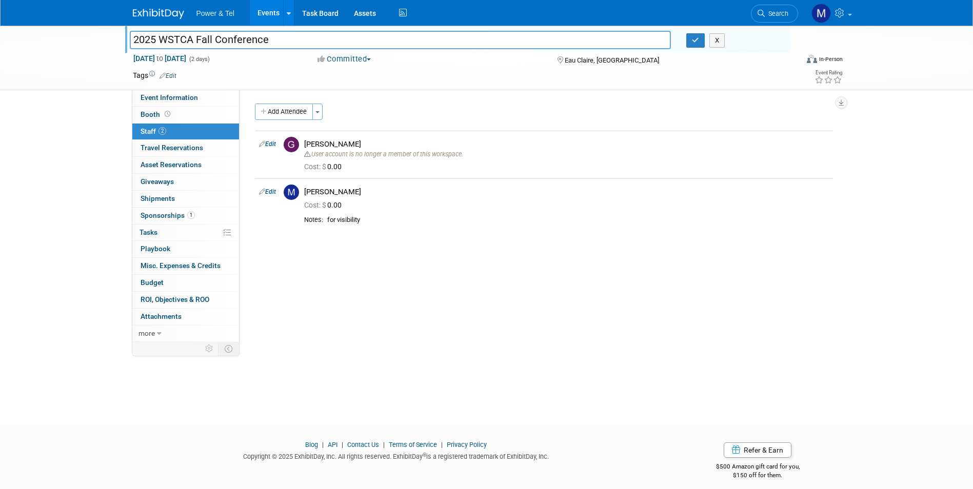
click at [273, 15] on link "Events" at bounding box center [268, 13] width 37 height 26
